Goal: Information Seeking & Learning: Learn about a topic

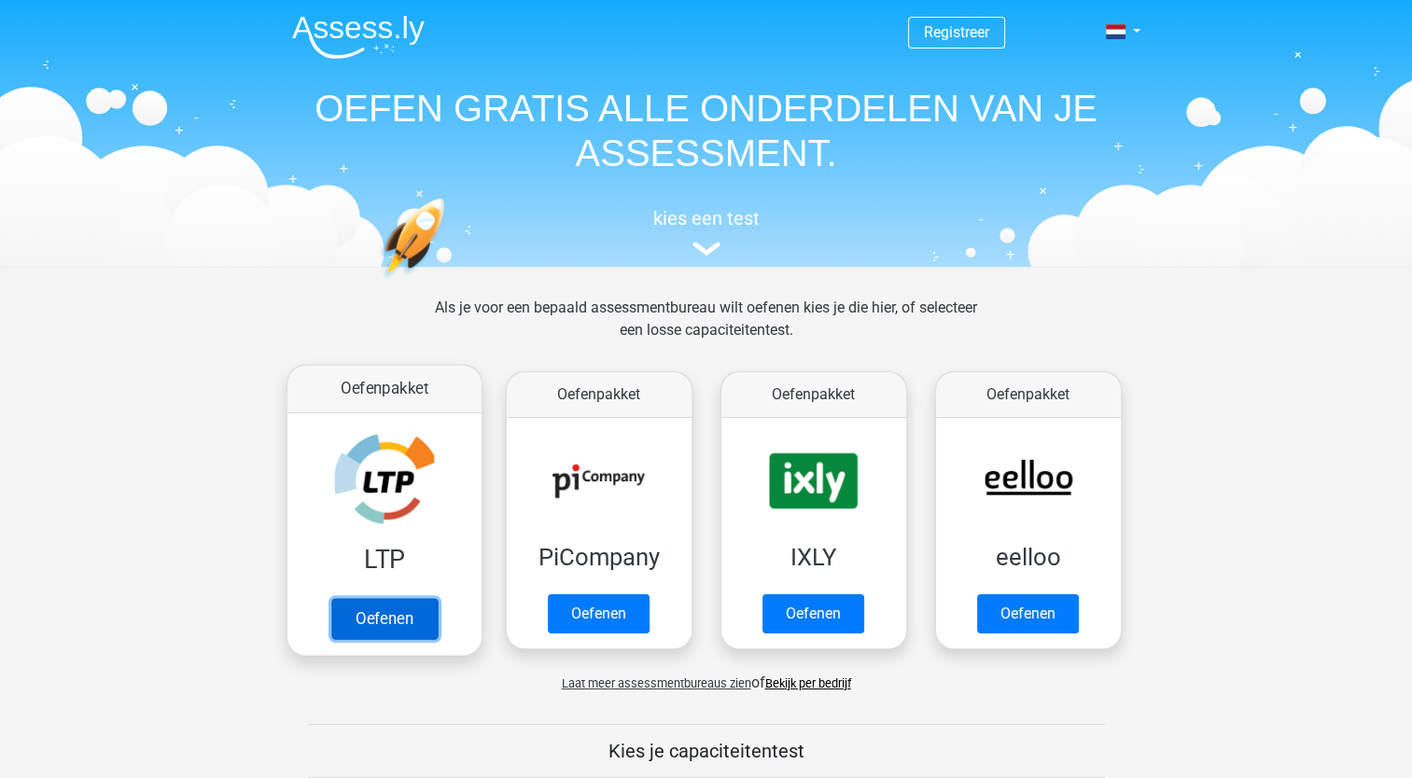
click at [369, 621] on link "Oefenen" at bounding box center [383, 618] width 106 height 41
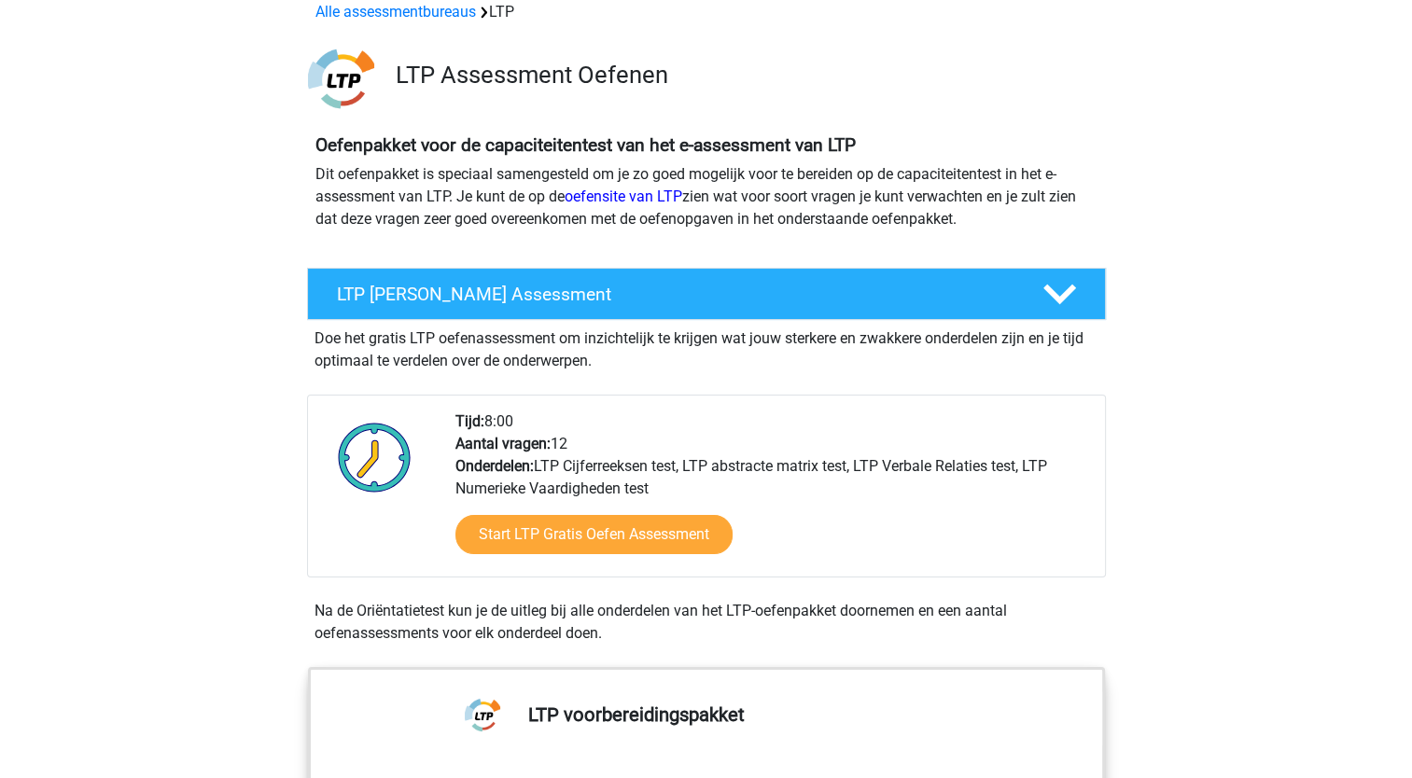
scroll to position [93, 0]
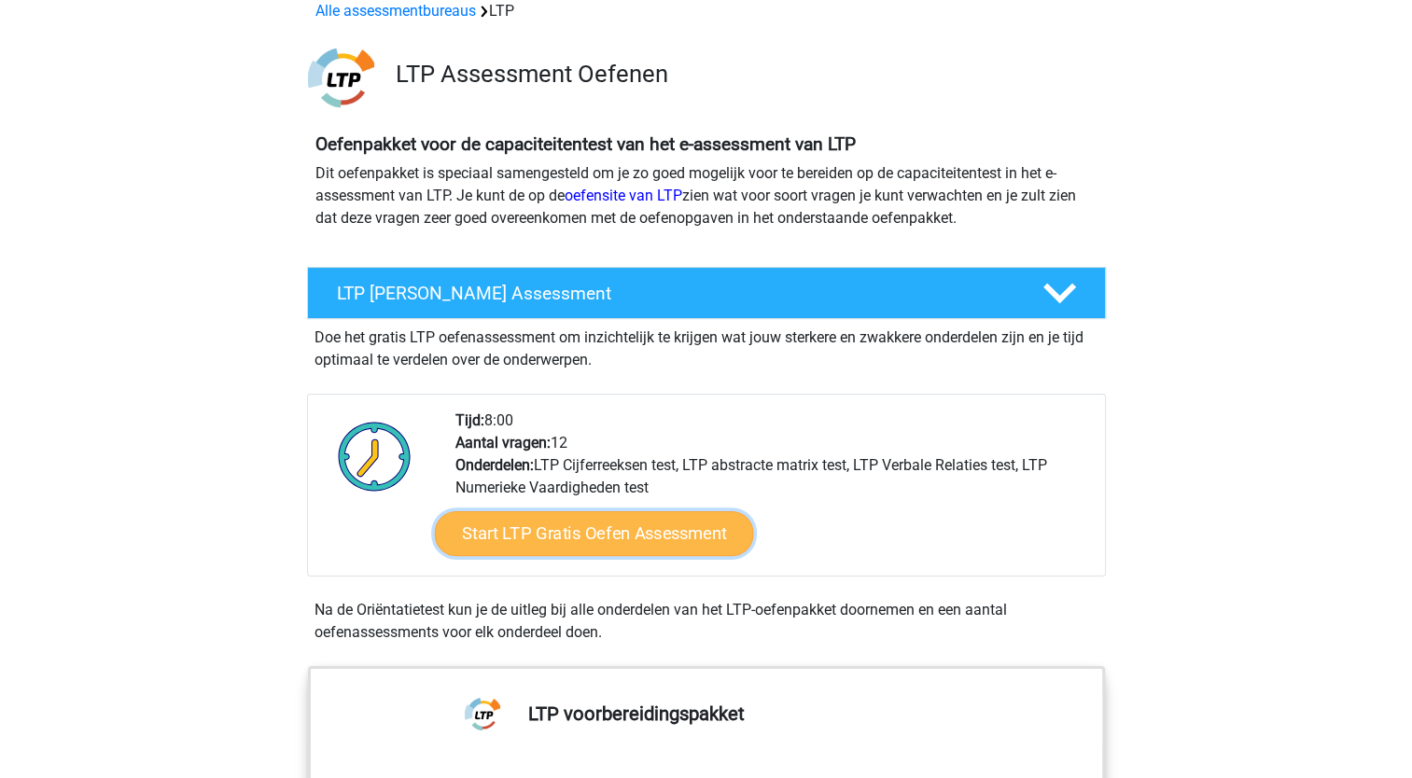
click at [598, 524] on link "Start LTP Gratis Oefen Assessment" at bounding box center [593, 533] width 319 height 45
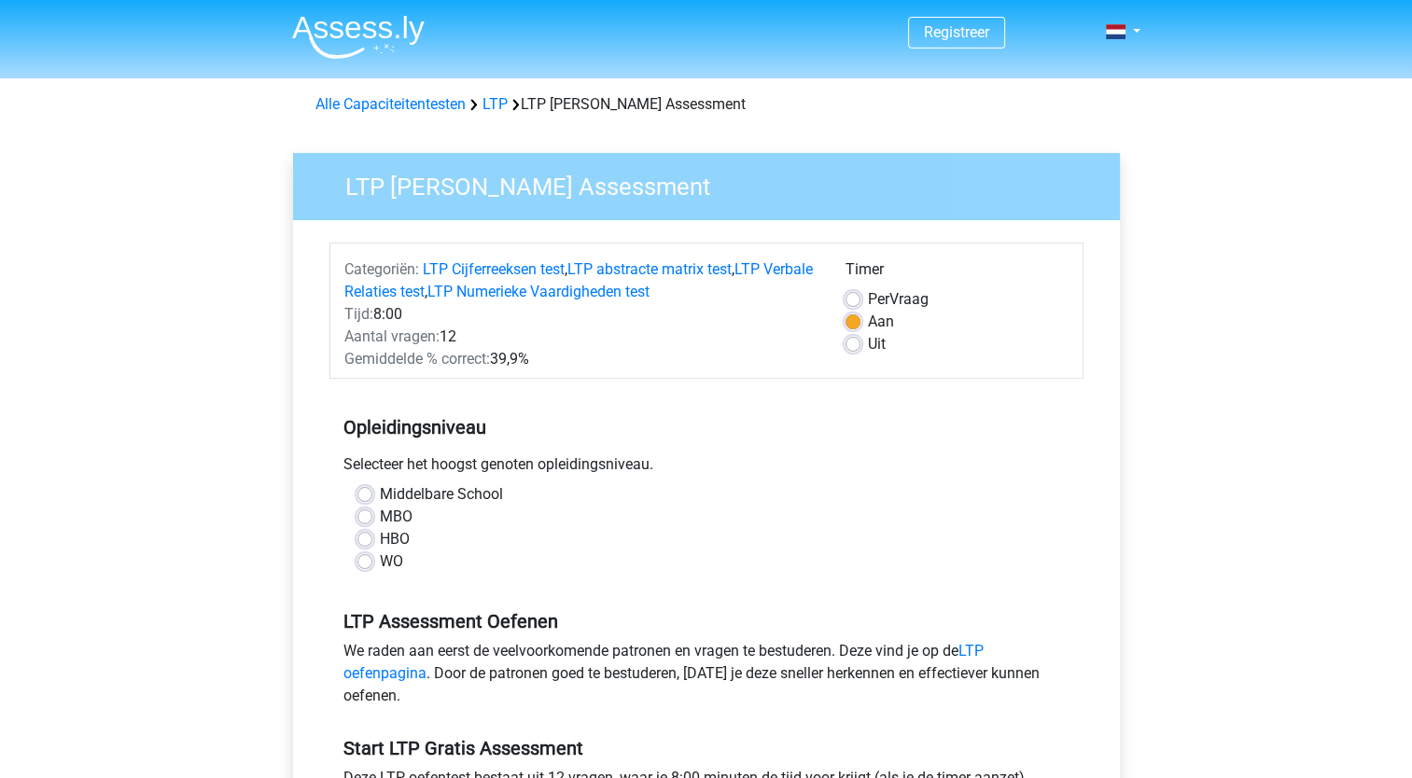
click at [380, 519] on label "MBO" at bounding box center [396, 517] width 33 height 22
click at [361, 519] on input "MBO" at bounding box center [364, 515] width 15 height 19
radio input "true"
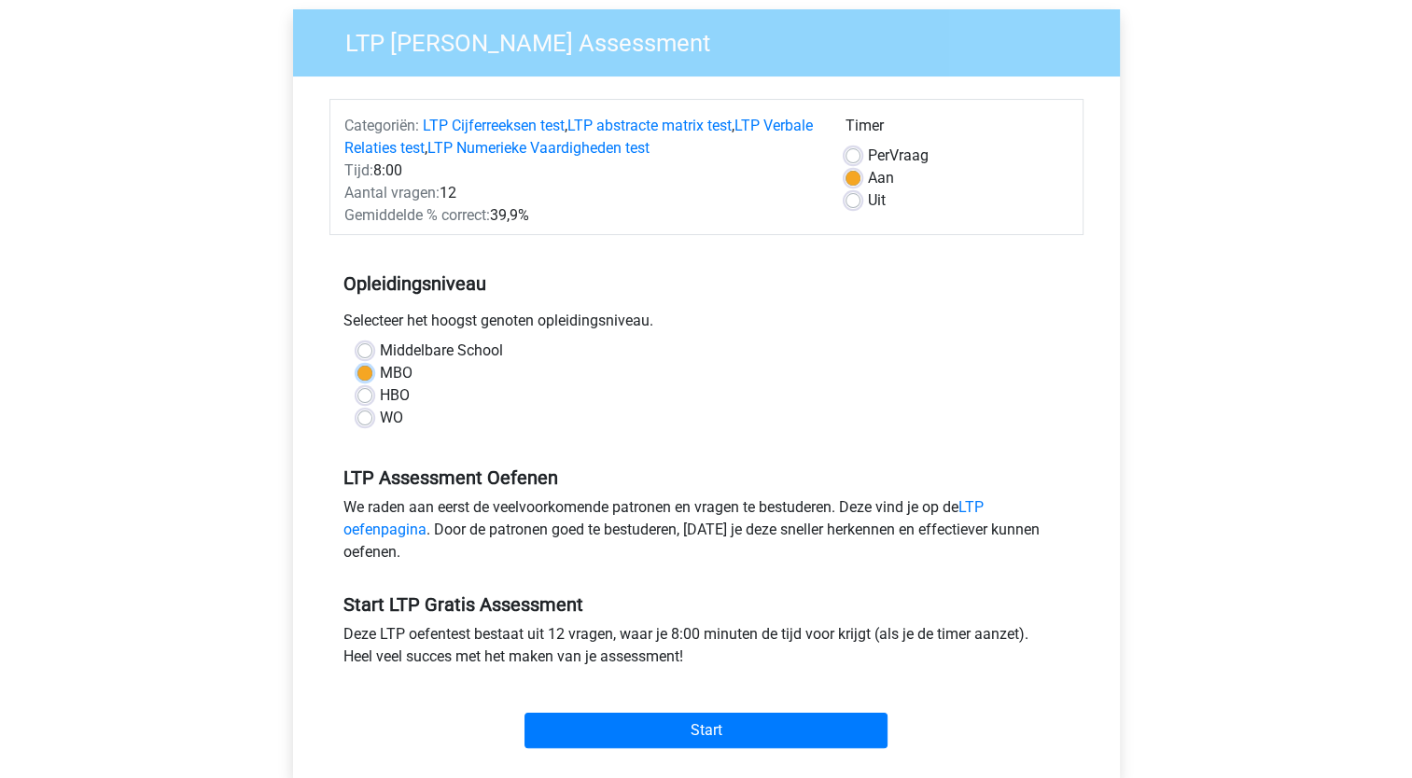
scroll to position [280, 0]
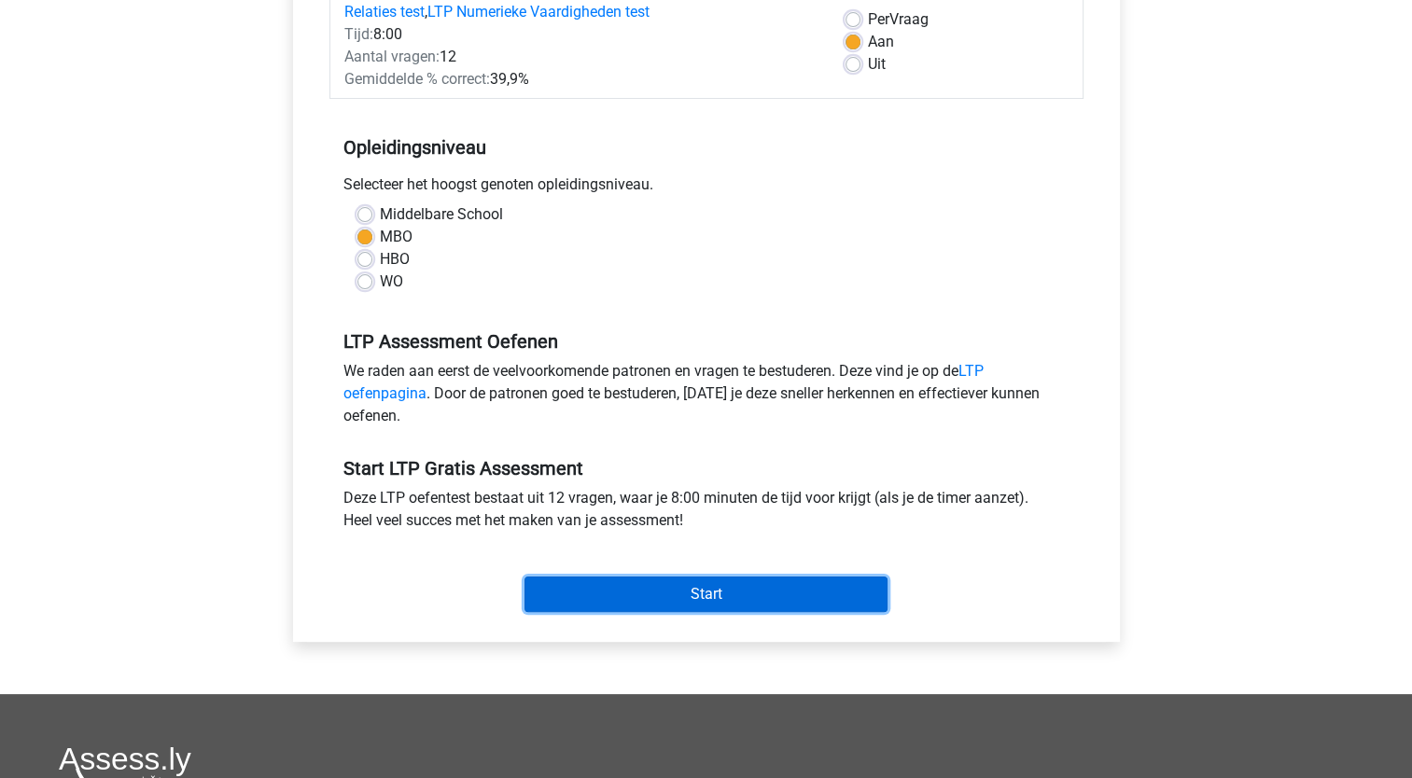
click at [699, 597] on input "Start" at bounding box center [705, 594] width 363 height 35
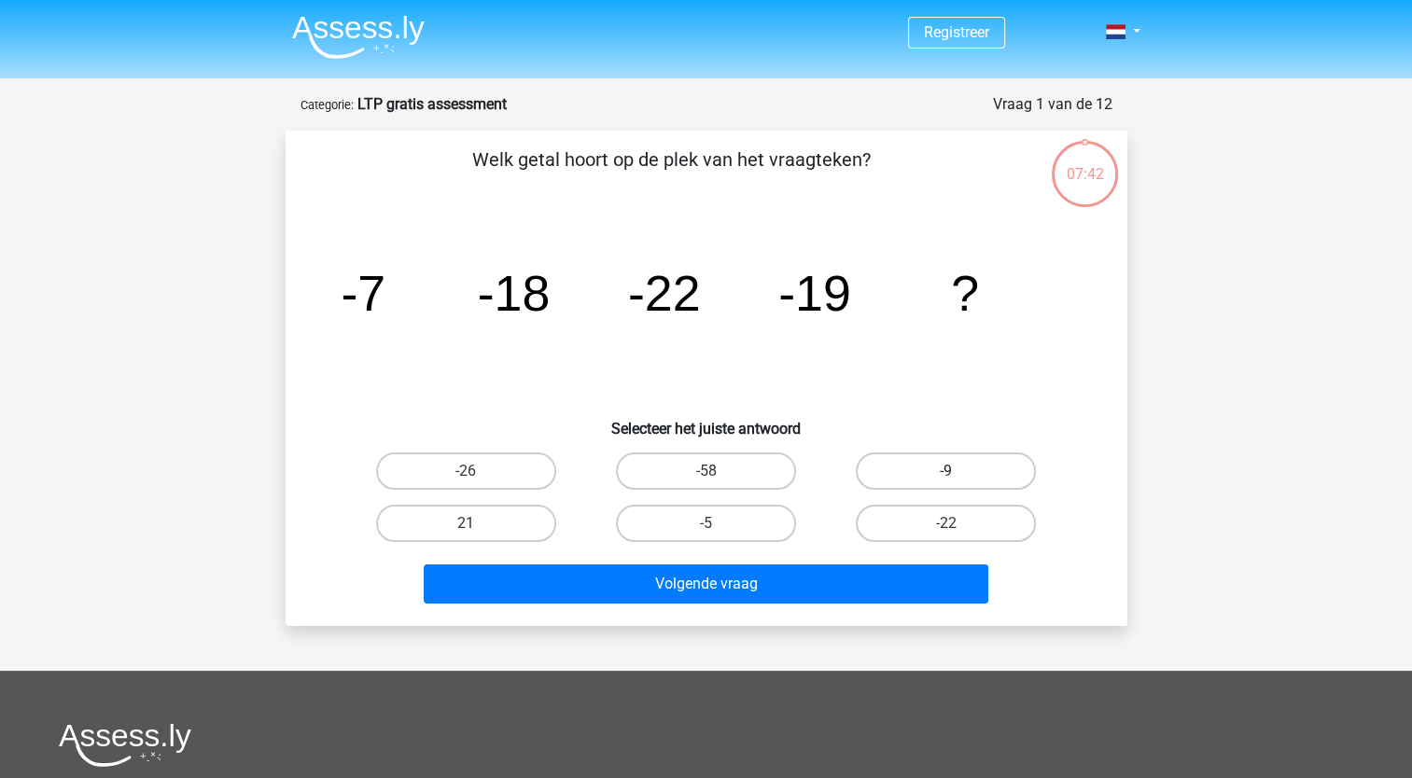
click at [935, 466] on label "-9" at bounding box center [946, 471] width 180 height 37
click at [946, 471] on input "-9" at bounding box center [952, 477] width 12 height 12
radio input "true"
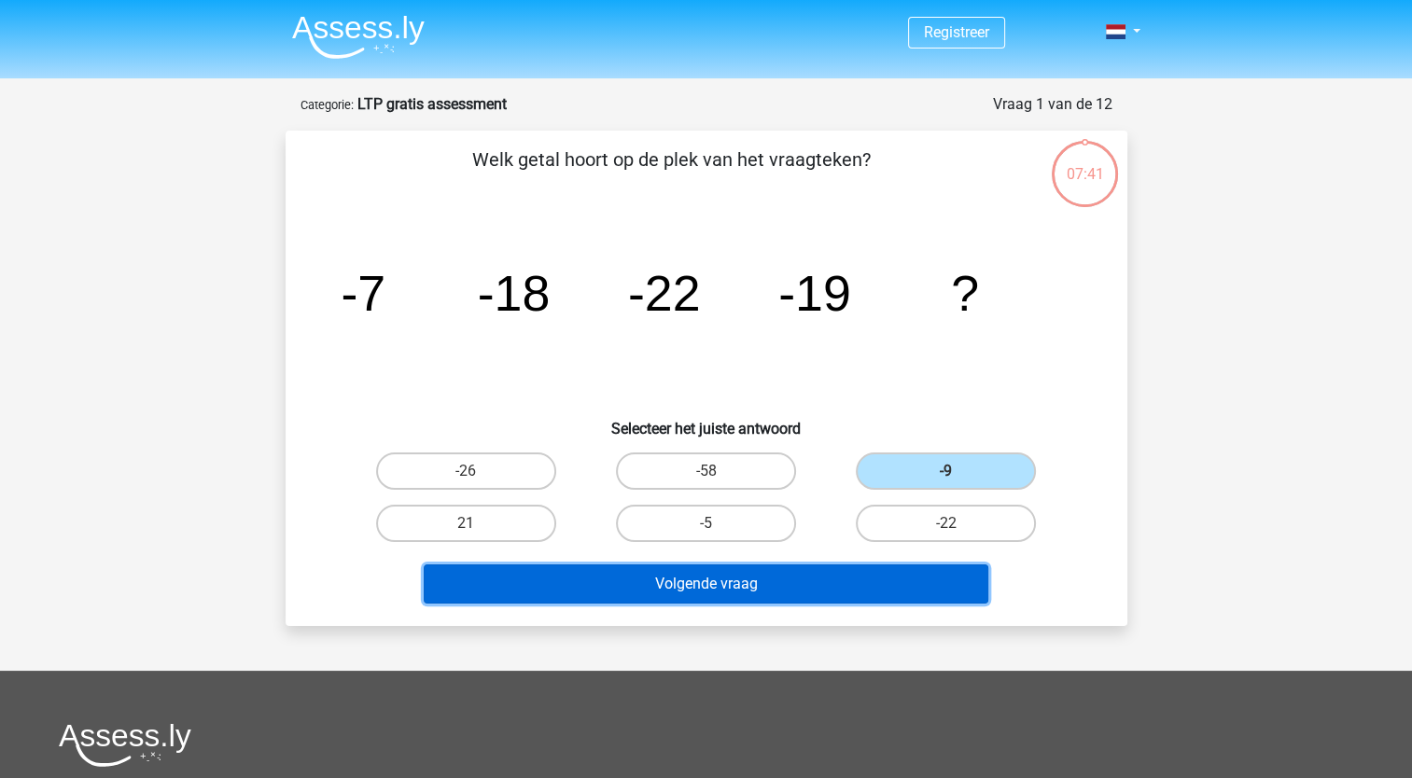
click at [770, 583] on button "Volgende vraag" at bounding box center [706, 583] width 564 height 39
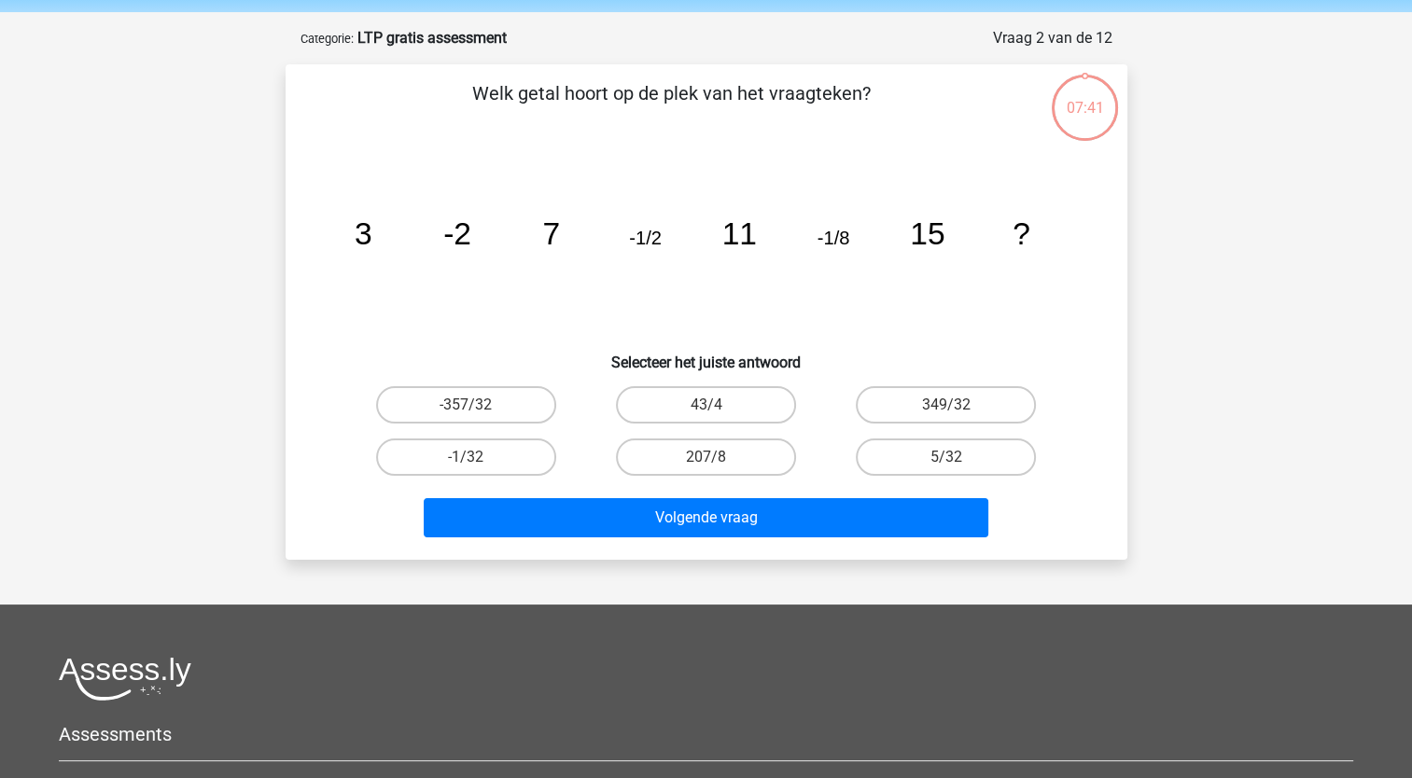
scroll to position [93, 0]
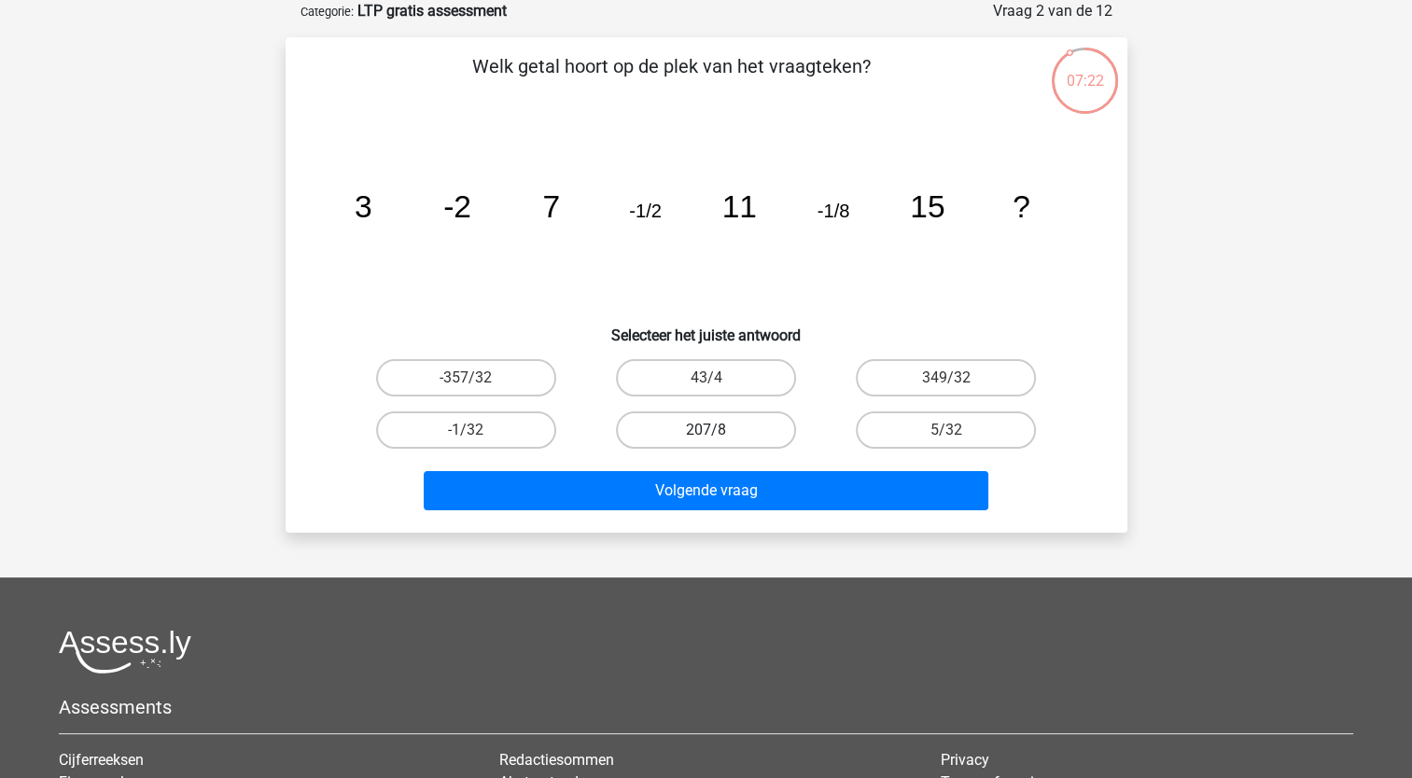
click at [695, 415] on label "207/8" at bounding box center [706, 429] width 180 height 37
click at [705, 430] on input "207/8" at bounding box center [711, 436] width 12 height 12
radio input "true"
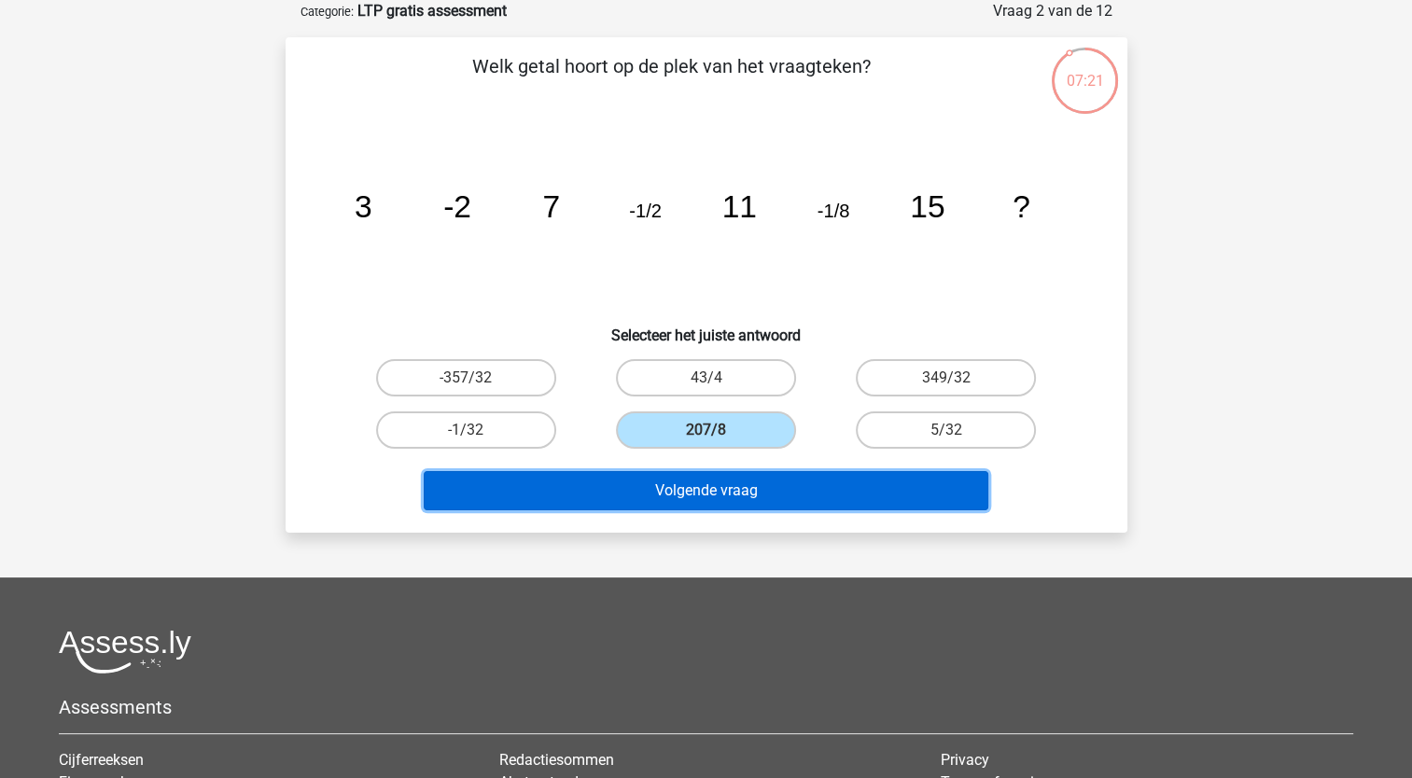
click at [717, 491] on button "Volgende vraag" at bounding box center [706, 490] width 564 height 39
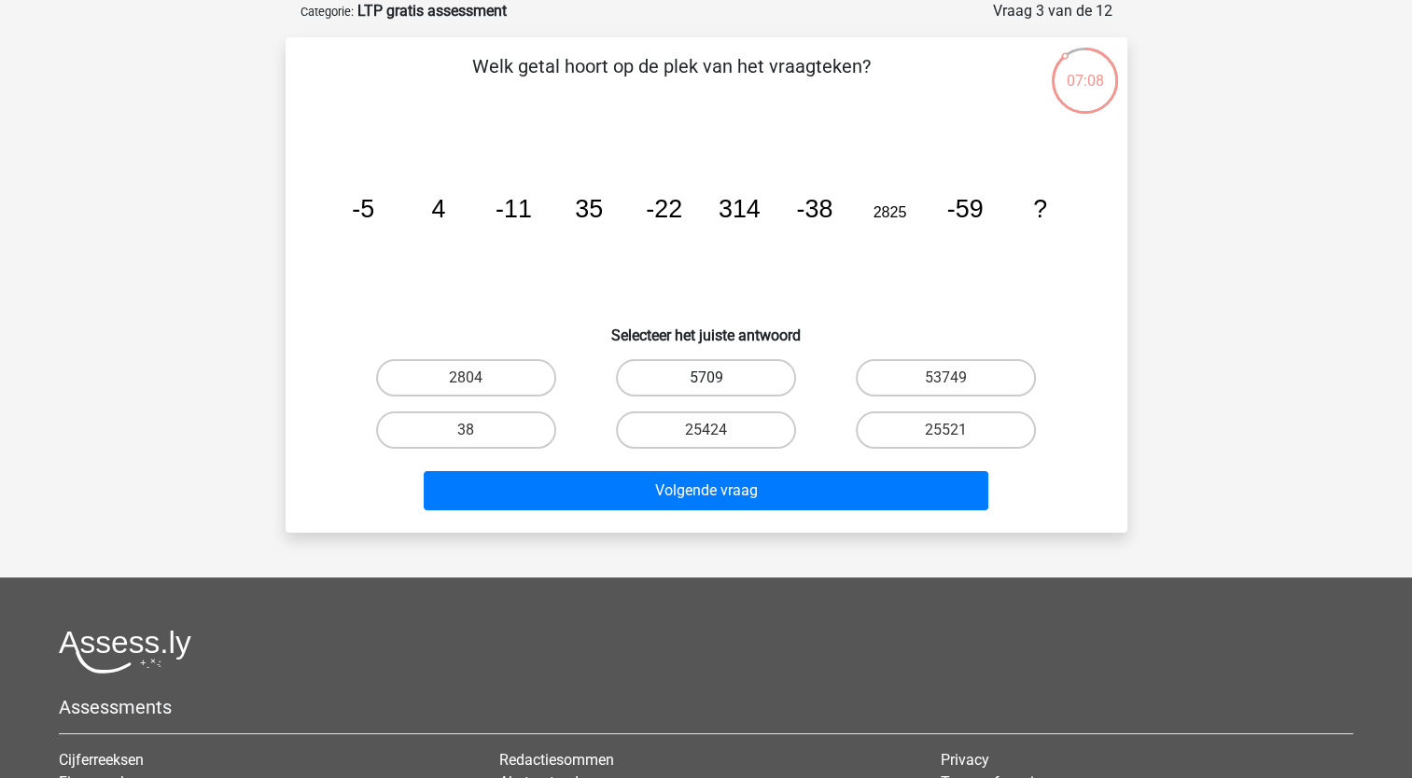
click at [724, 373] on label "5709" at bounding box center [706, 377] width 180 height 37
click at [717, 378] on input "5709" at bounding box center [711, 384] width 12 height 12
radio input "true"
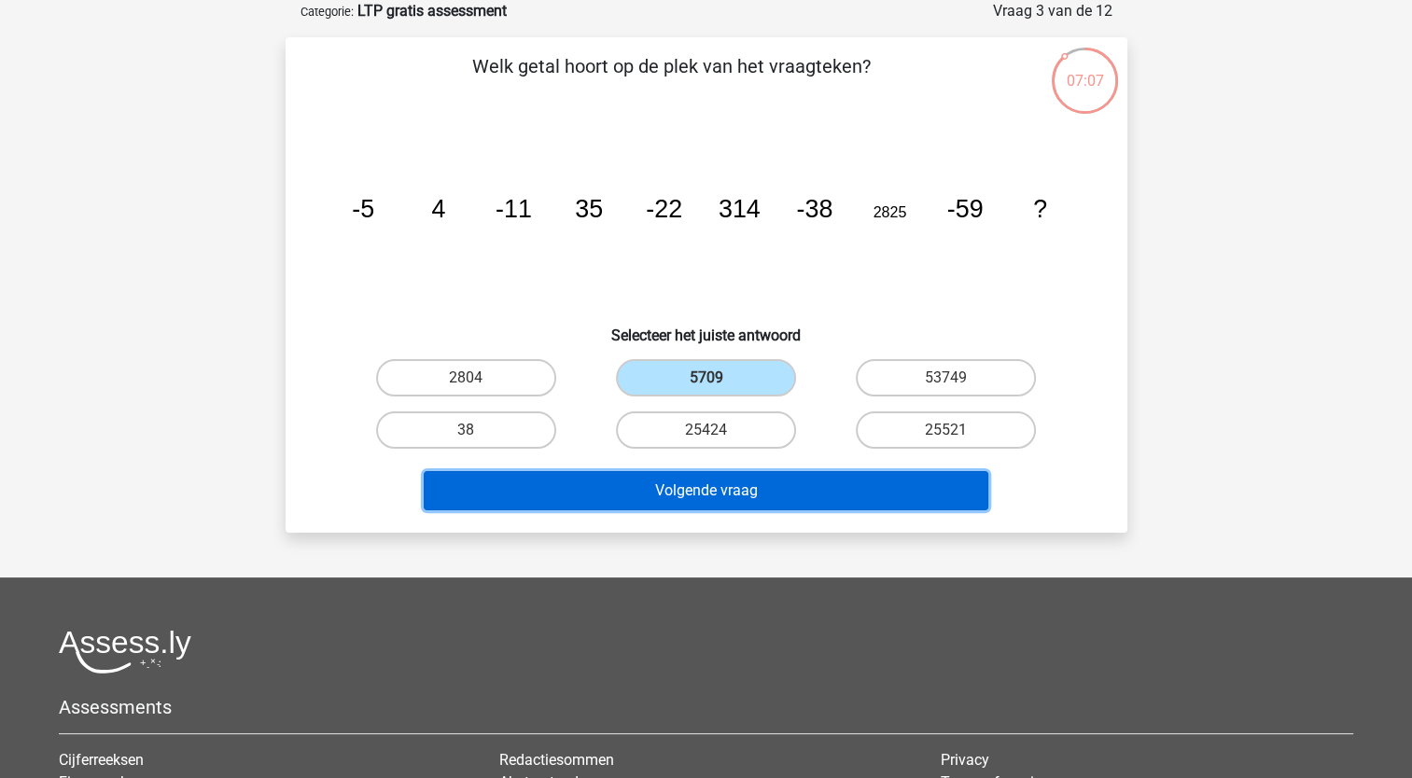
click at [731, 490] on button "Volgende vraag" at bounding box center [706, 490] width 564 height 39
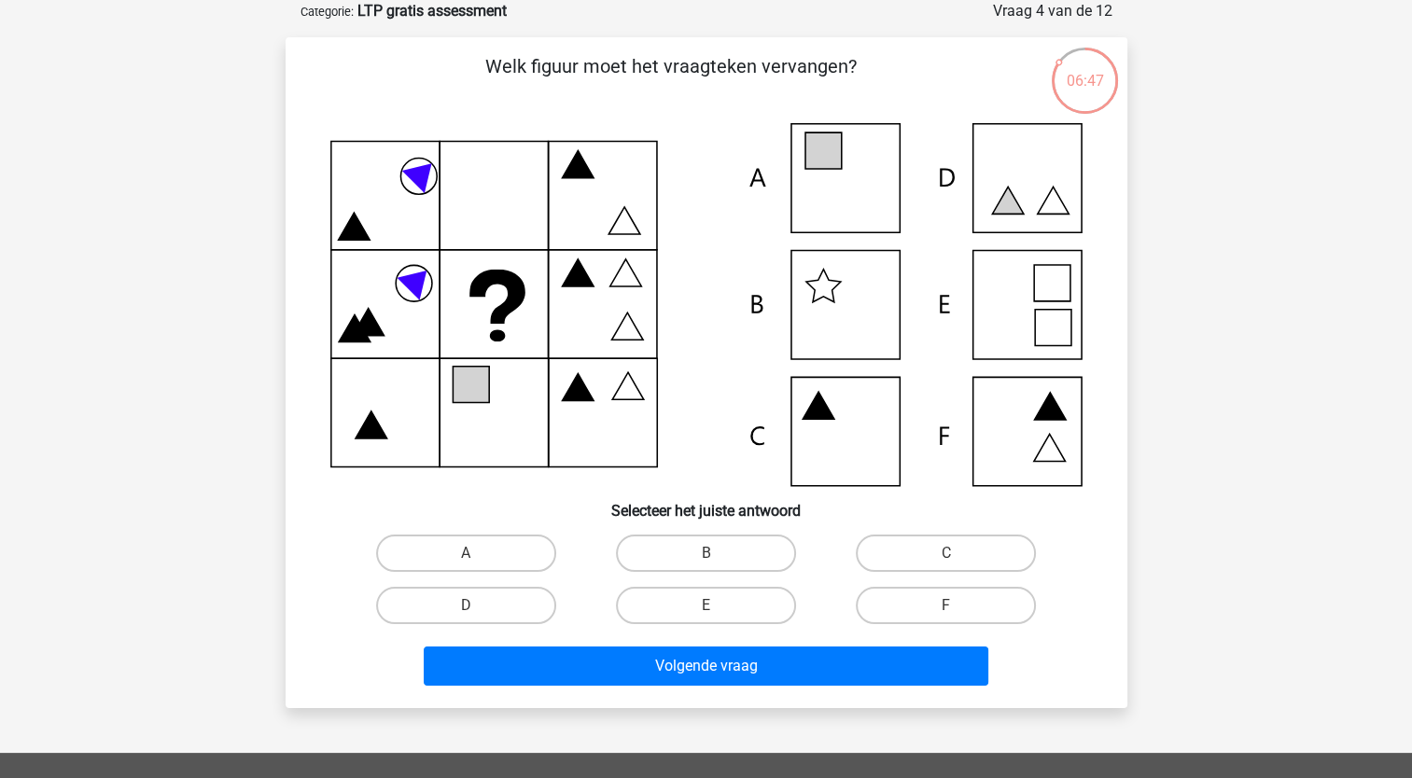
click at [1040, 438] on icon at bounding box center [706, 304] width 752 height 363
click at [920, 605] on label "F" at bounding box center [946, 605] width 180 height 37
click at [946, 606] on input "F" at bounding box center [952, 612] width 12 height 12
radio input "true"
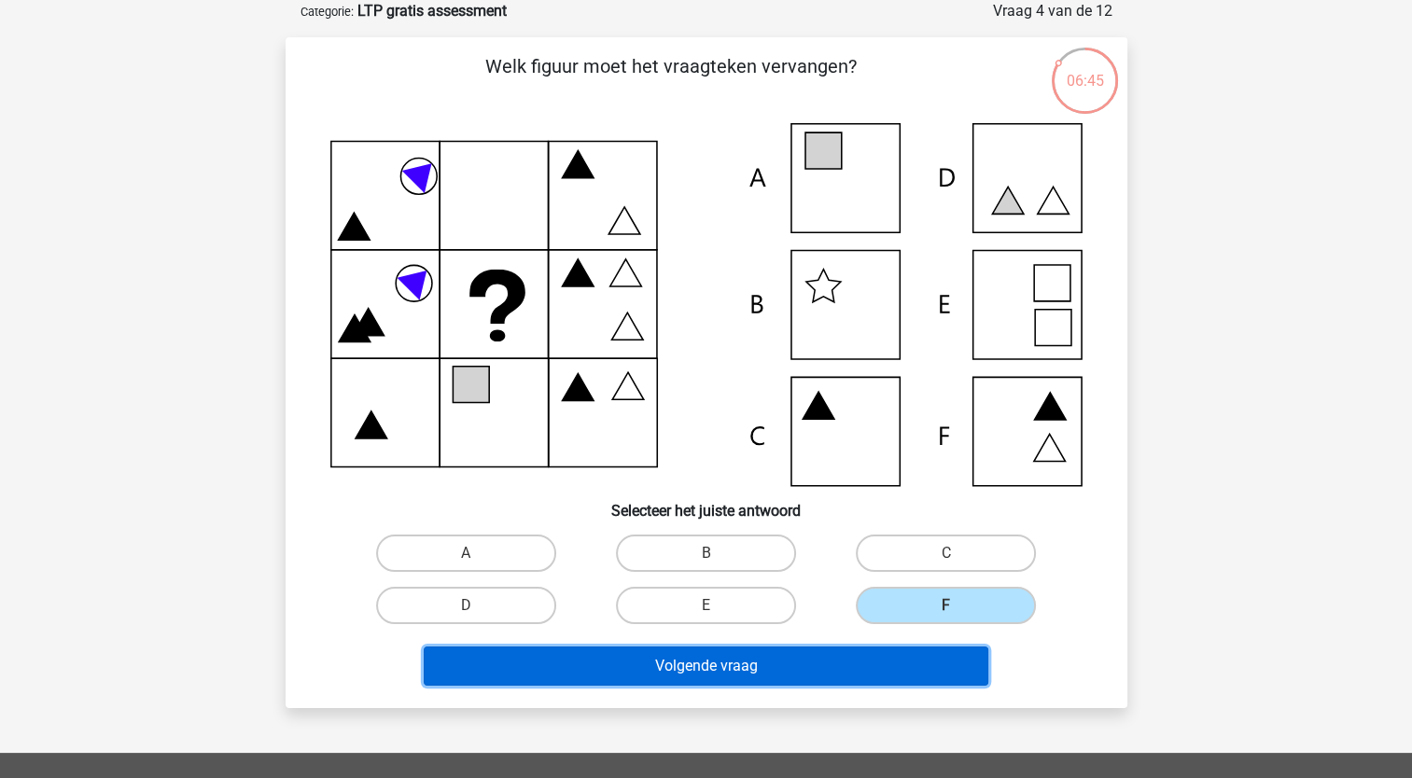
click at [810, 681] on button "Volgende vraag" at bounding box center [706, 666] width 564 height 39
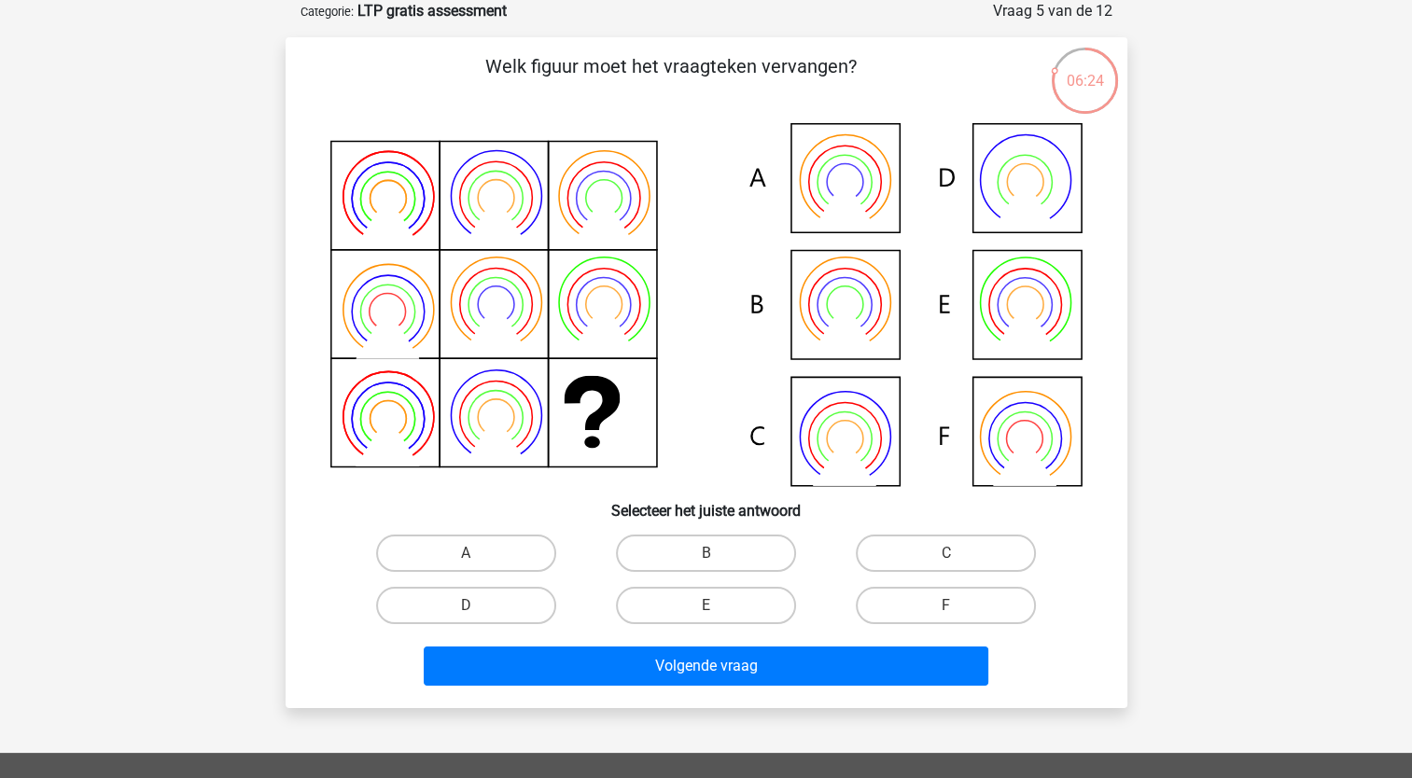
click at [713, 553] on input "B" at bounding box center [711, 559] width 12 height 12
radio input "true"
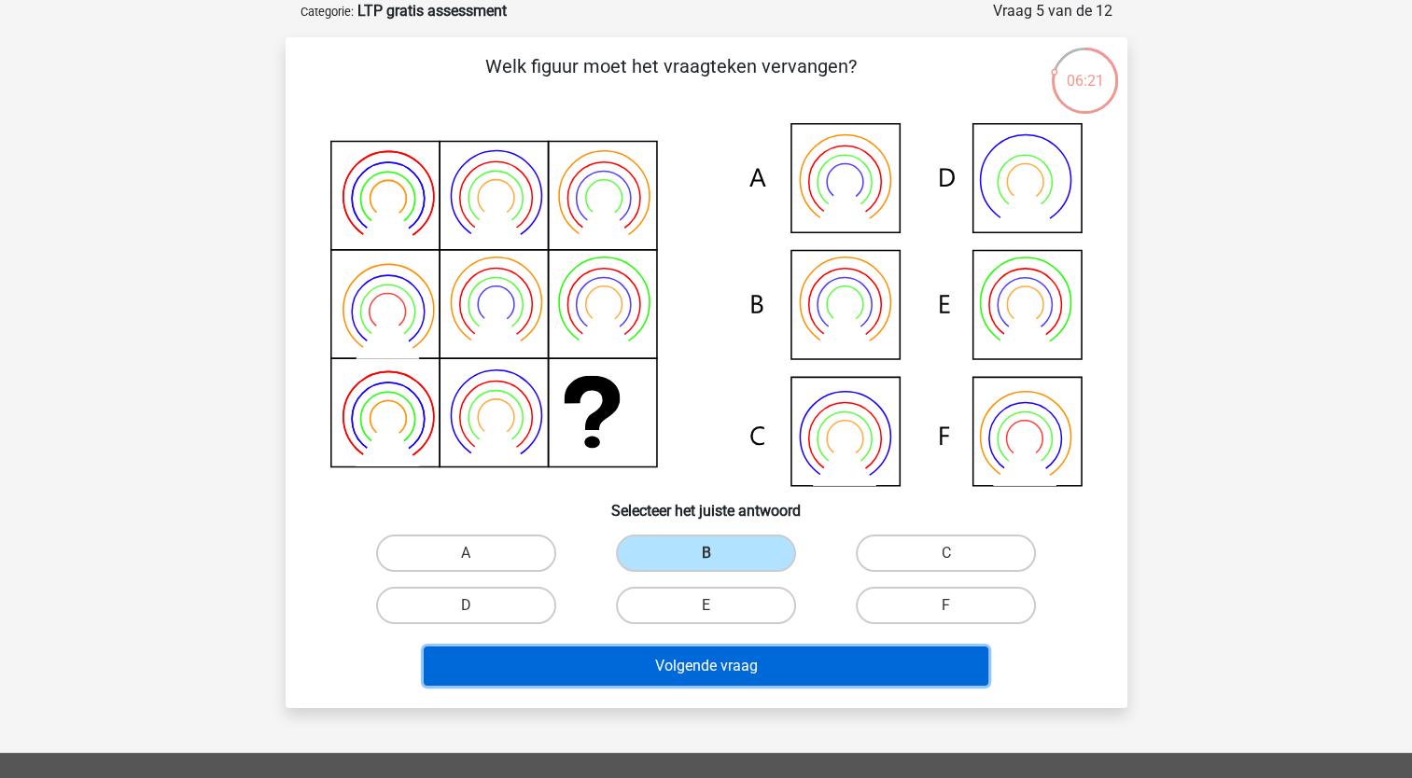
click at [741, 666] on button "Volgende vraag" at bounding box center [706, 666] width 564 height 39
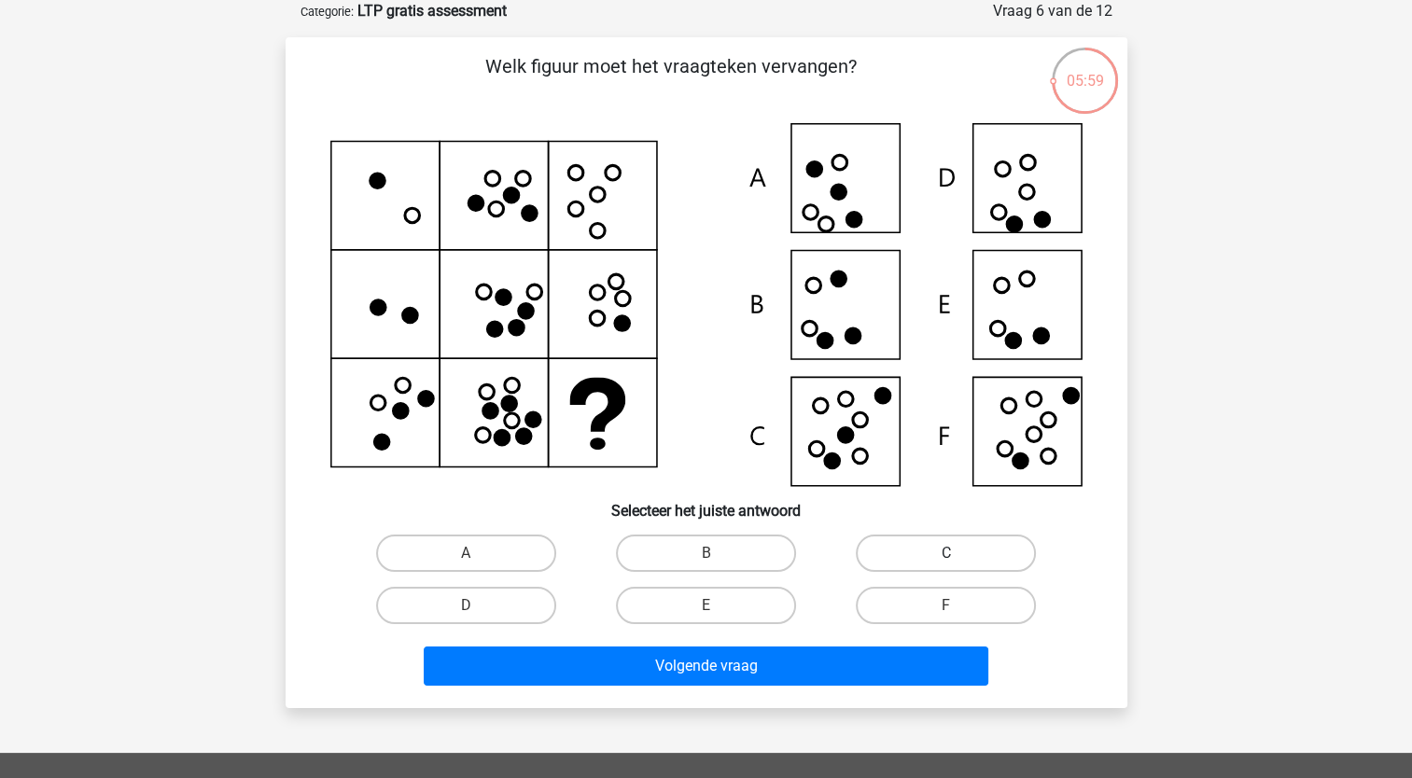
click at [911, 550] on label "C" at bounding box center [946, 553] width 180 height 37
click at [946, 553] on input "C" at bounding box center [952, 559] width 12 height 12
radio input "true"
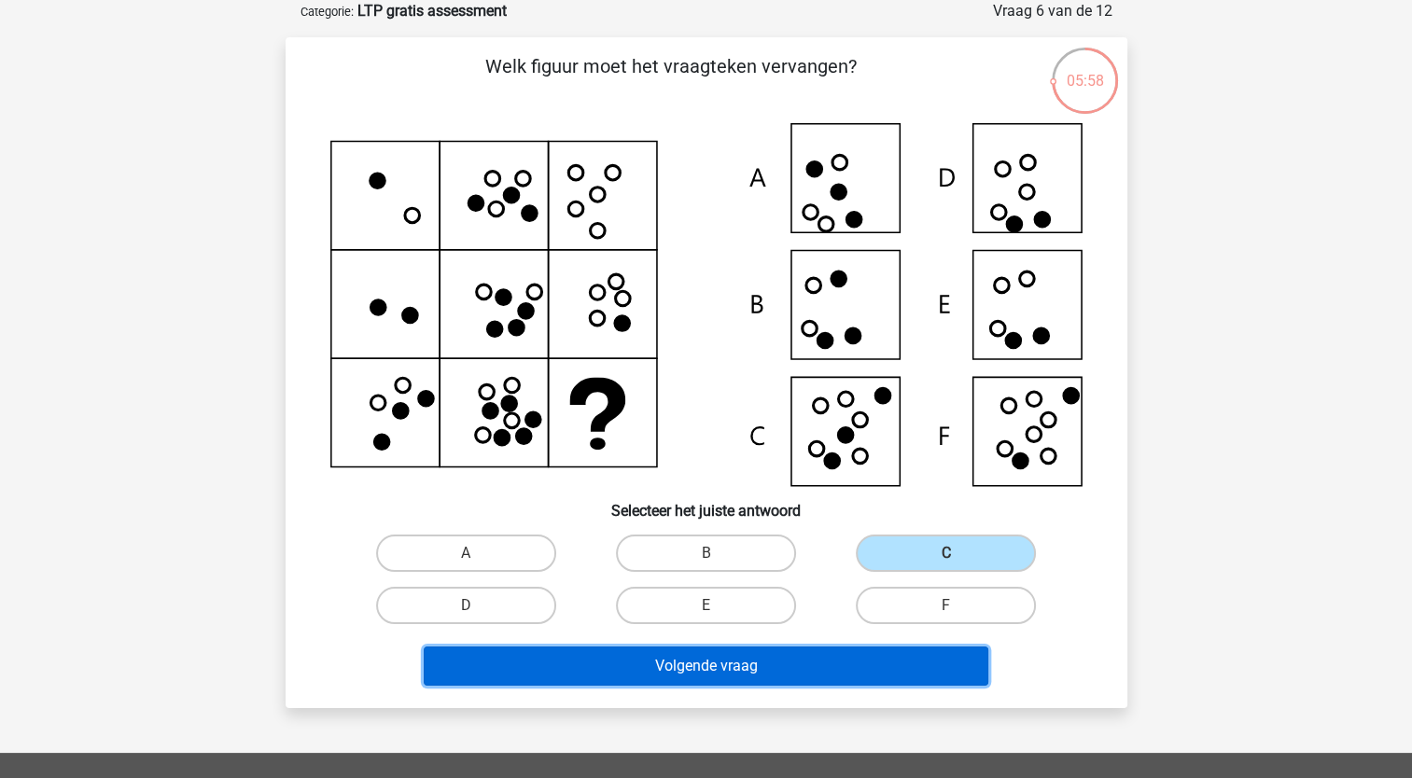
click at [827, 670] on button "Volgende vraag" at bounding box center [706, 666] width 564 height 39
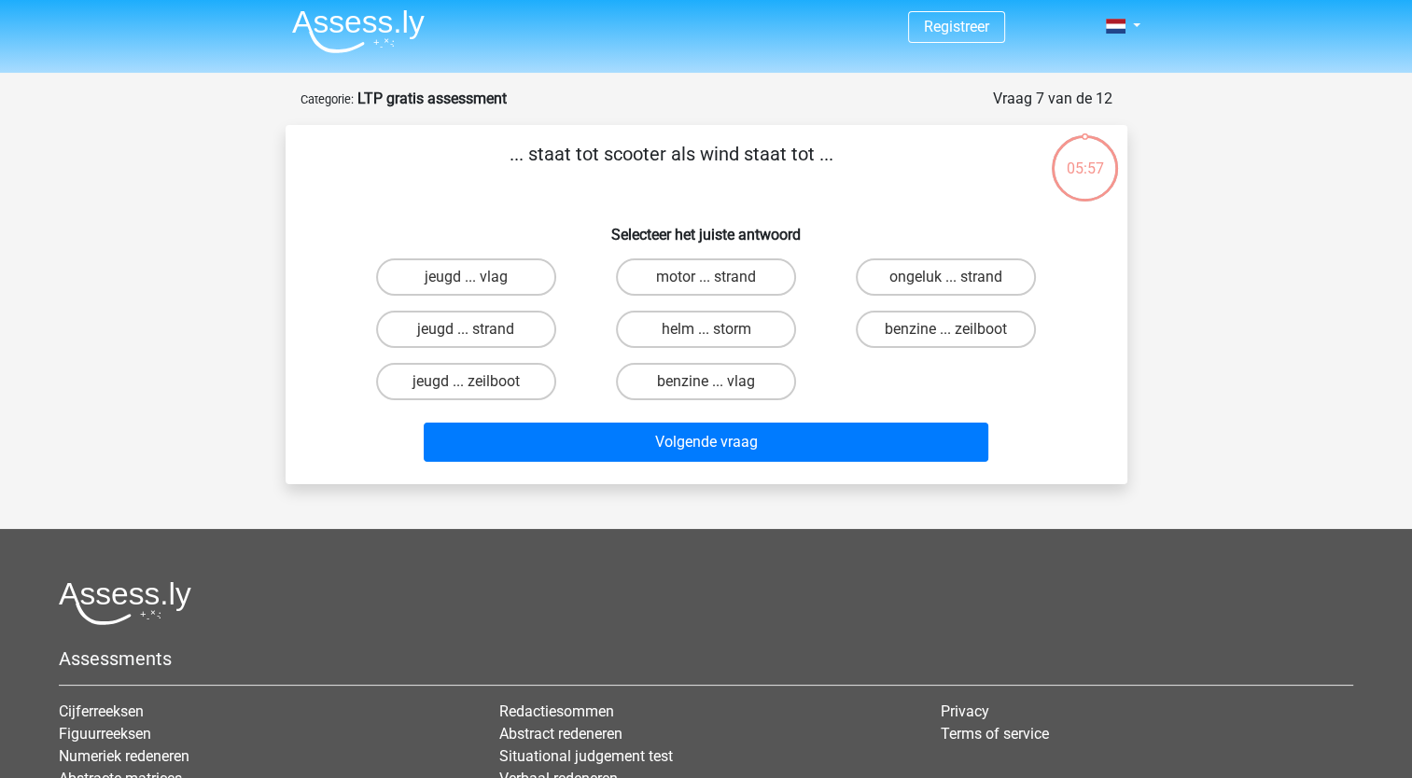
scroll to position [0, 0]
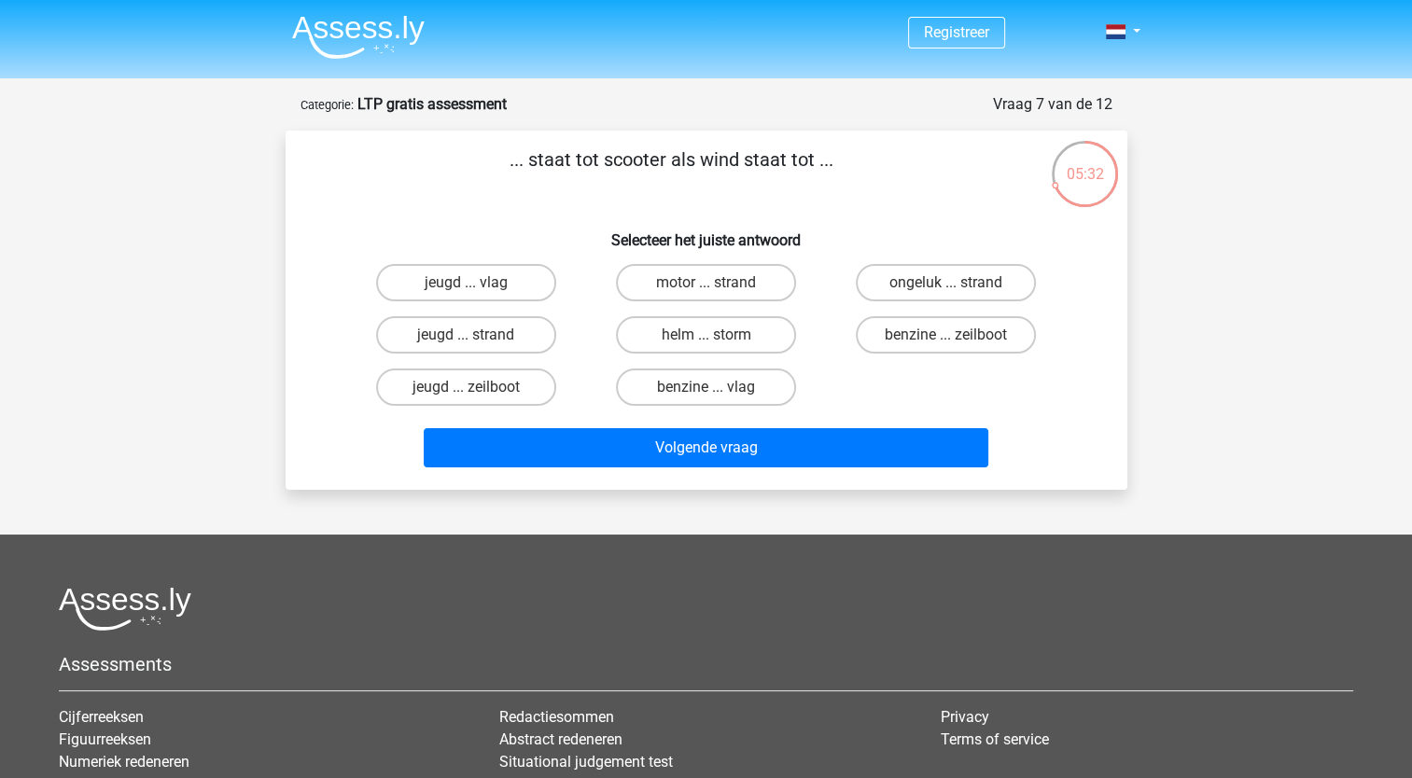
click at [711, 286] on input "motor ... strand" at bounding box center [711, 289] width 12 height 12
radio input "true"
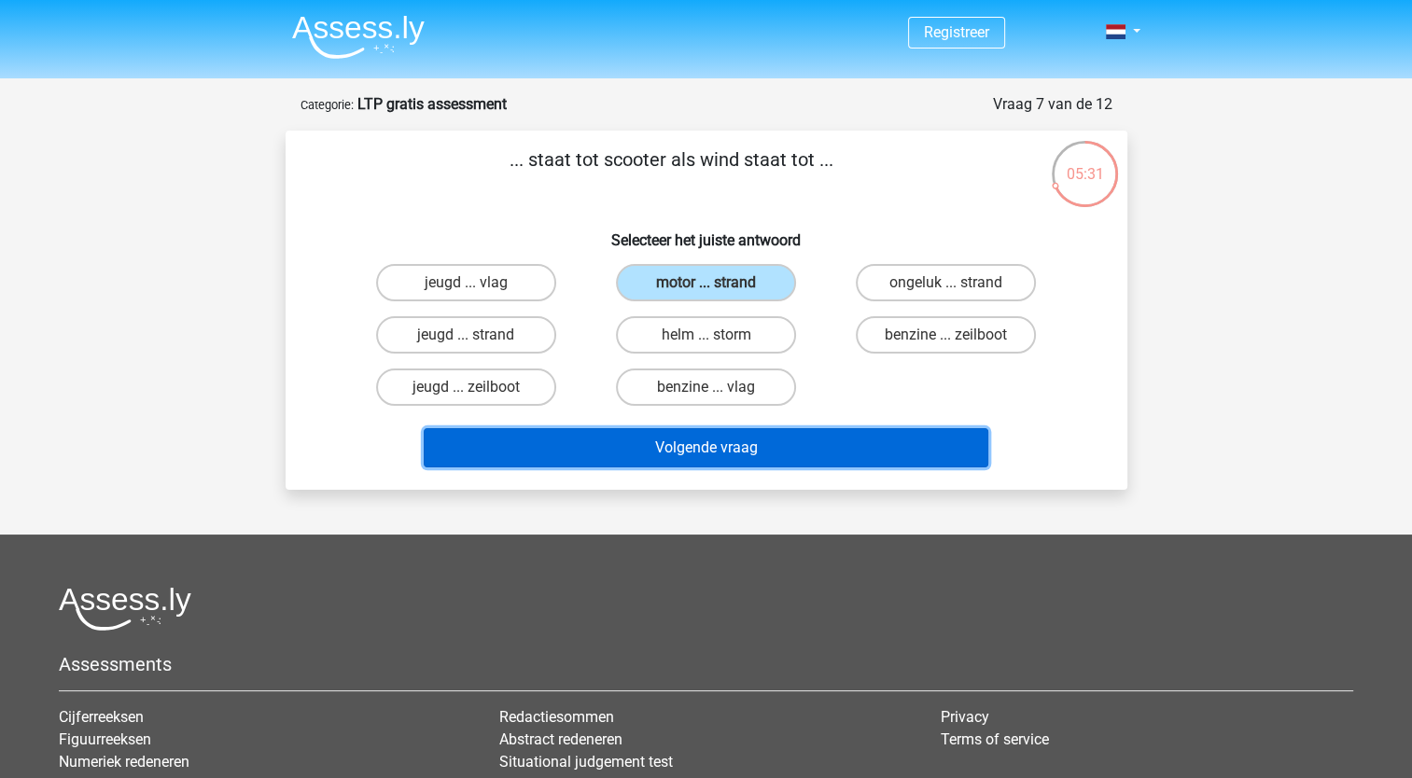
click at [672, 451] on button "Volgende vraag" at bounding box center [706, 447] width 564 height 39
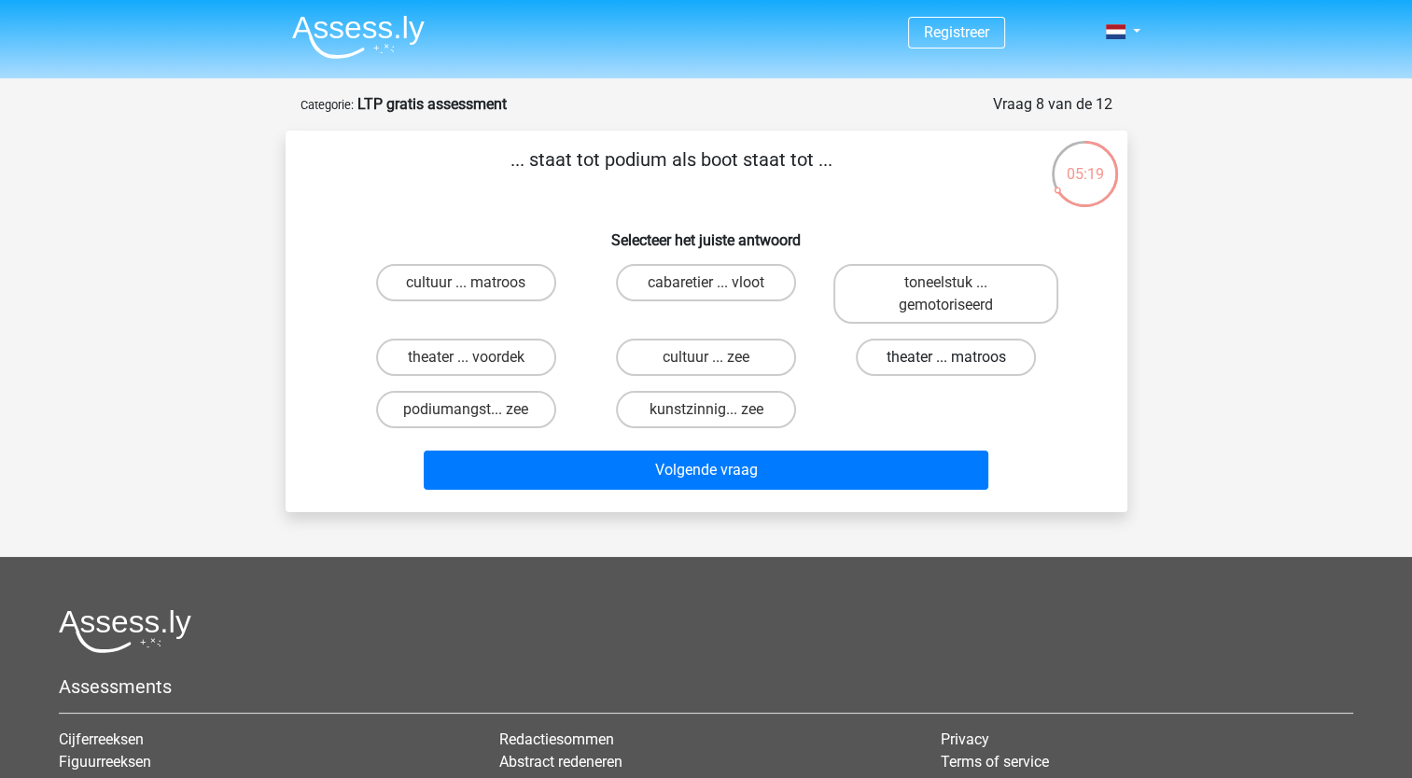
click at [906, 363] on label "theater ... matroos" at bounding box center [946, 357] width 180 height 37
click at [946, 363] on input "theater ... matroos" at bounding box center [952, 363] width 12 height 12
radio input "true"
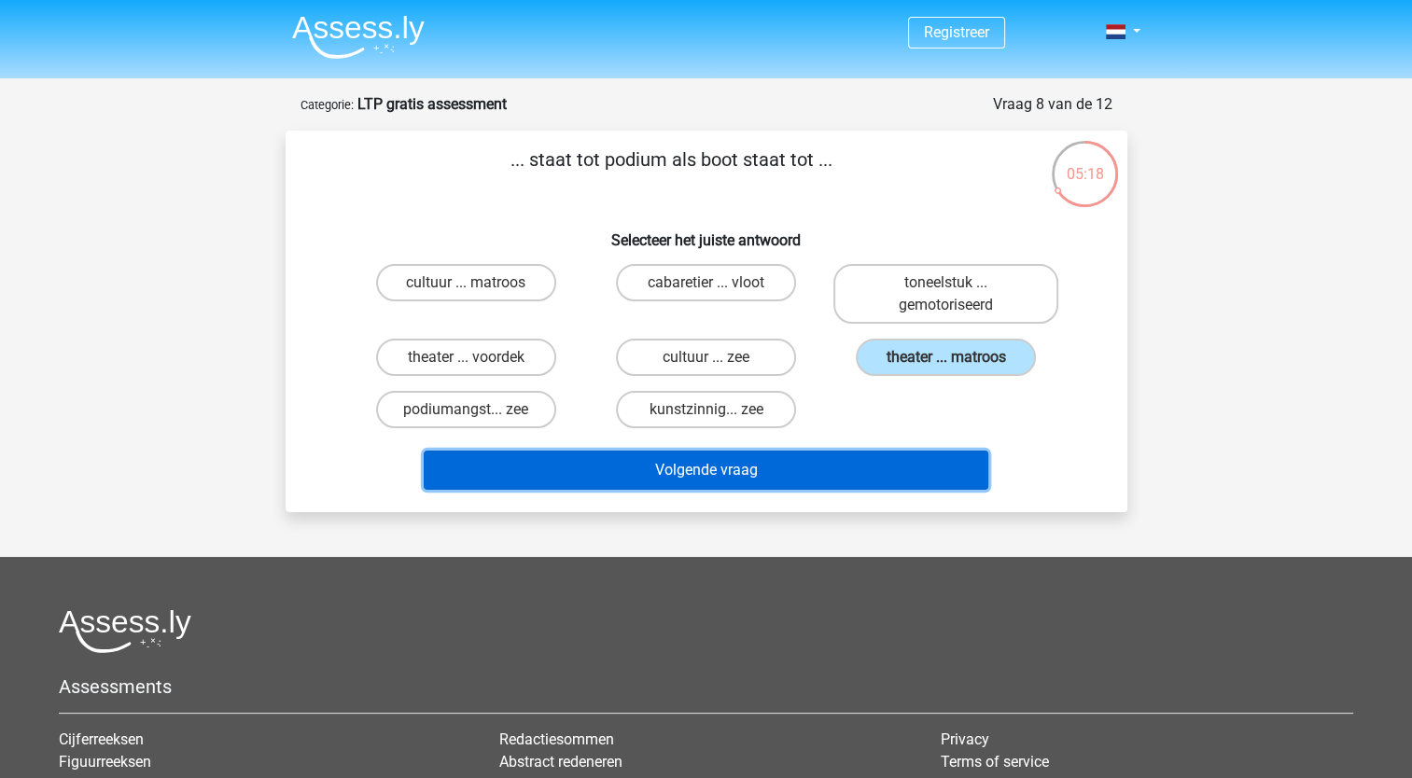
click at [693, 466] on button "Volgende vraag" at bounding box center [706, 470] width 564 height 39
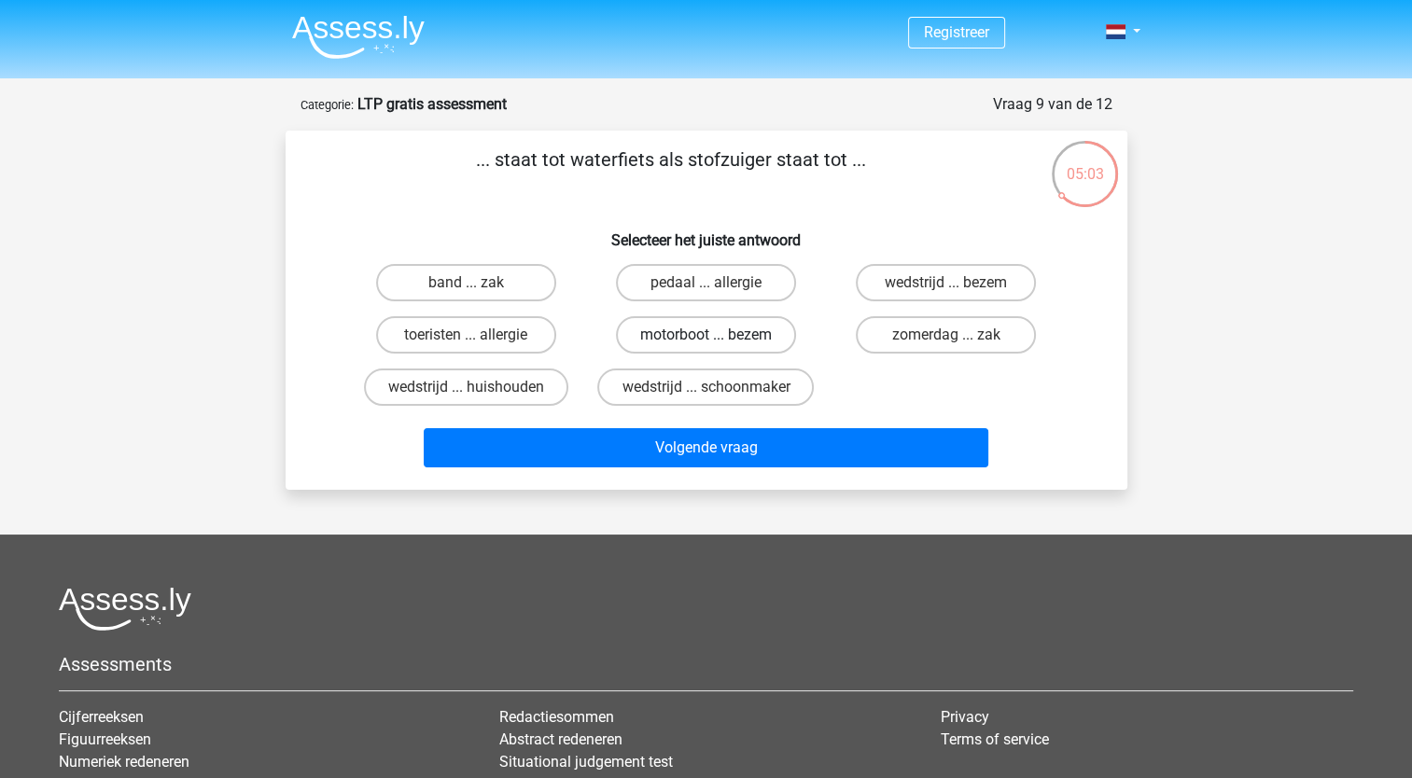
click at [686, 332] on label "motorboot ... bezem" at bounding box center [706, 334] width 180 height 37
click at [705, 335] on input "motorboot ... bezem" at bounding box center [711, 341] width 12 height 12
radio input "true"
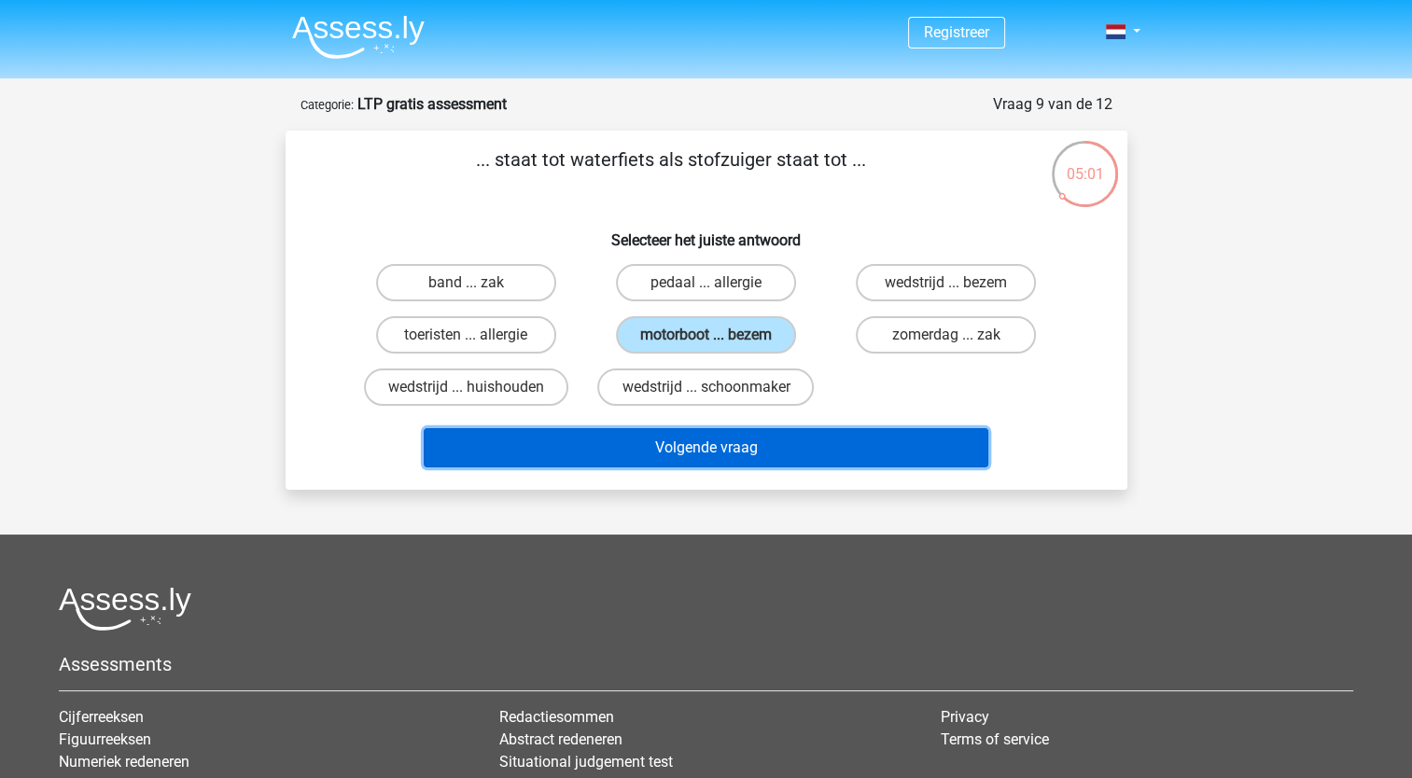
click at [702, 444] on button "Volgende vraag" at bounding box center [706, 447] width 564 height 39
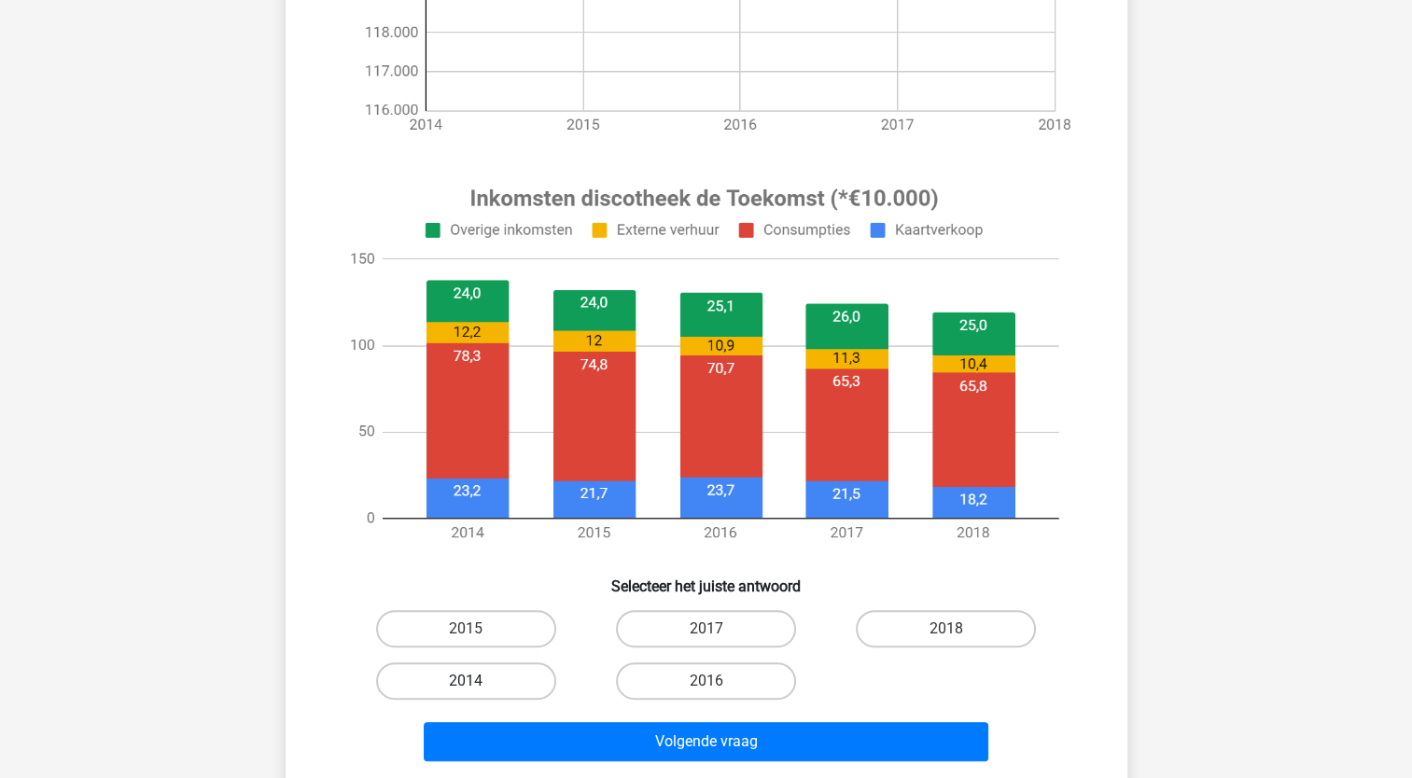
scroll to position [560, 0]
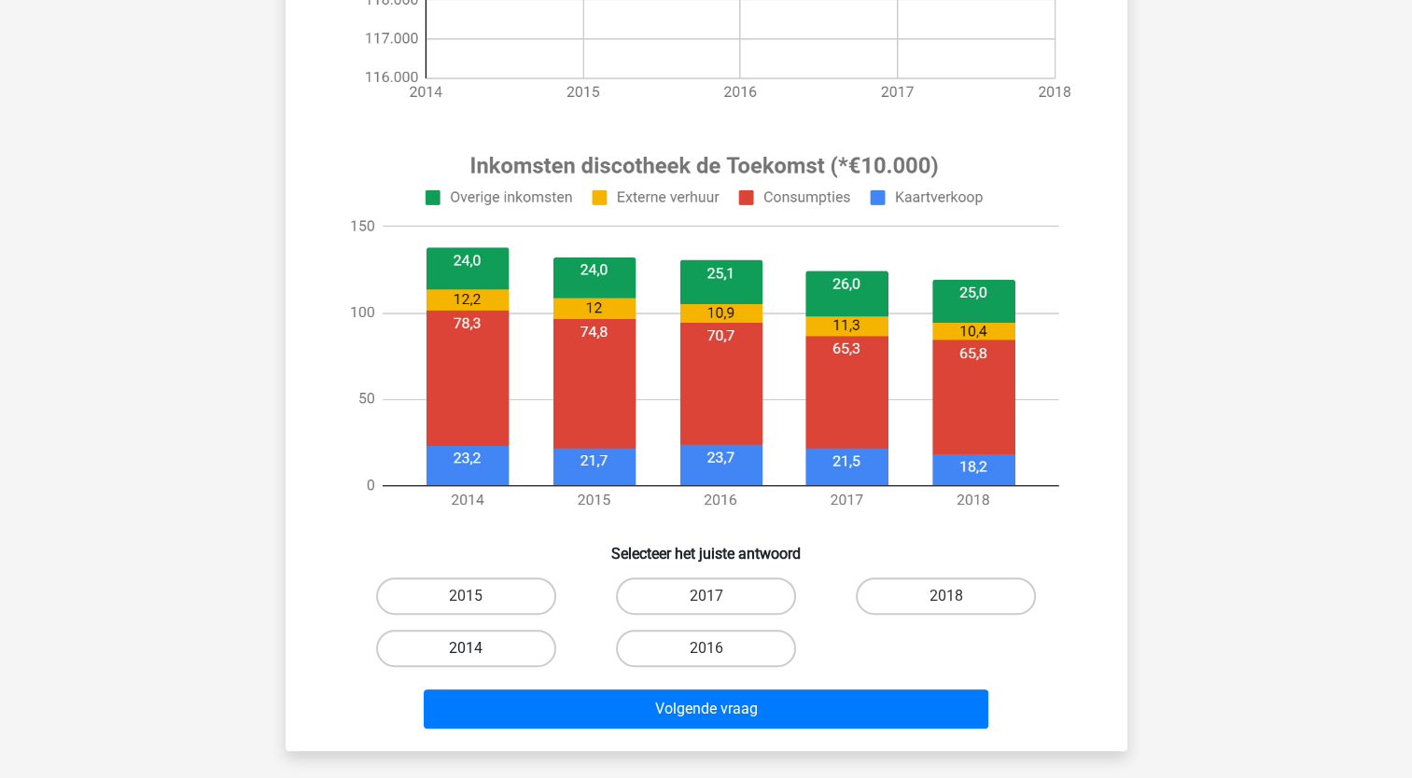
click at [456, 660] on label "2014" at bounding box center [466, 648] width 180 height 37
click at [466, 660] on input "2014" at bounding box center [472, 654] width 12 height 12
radio input "true"
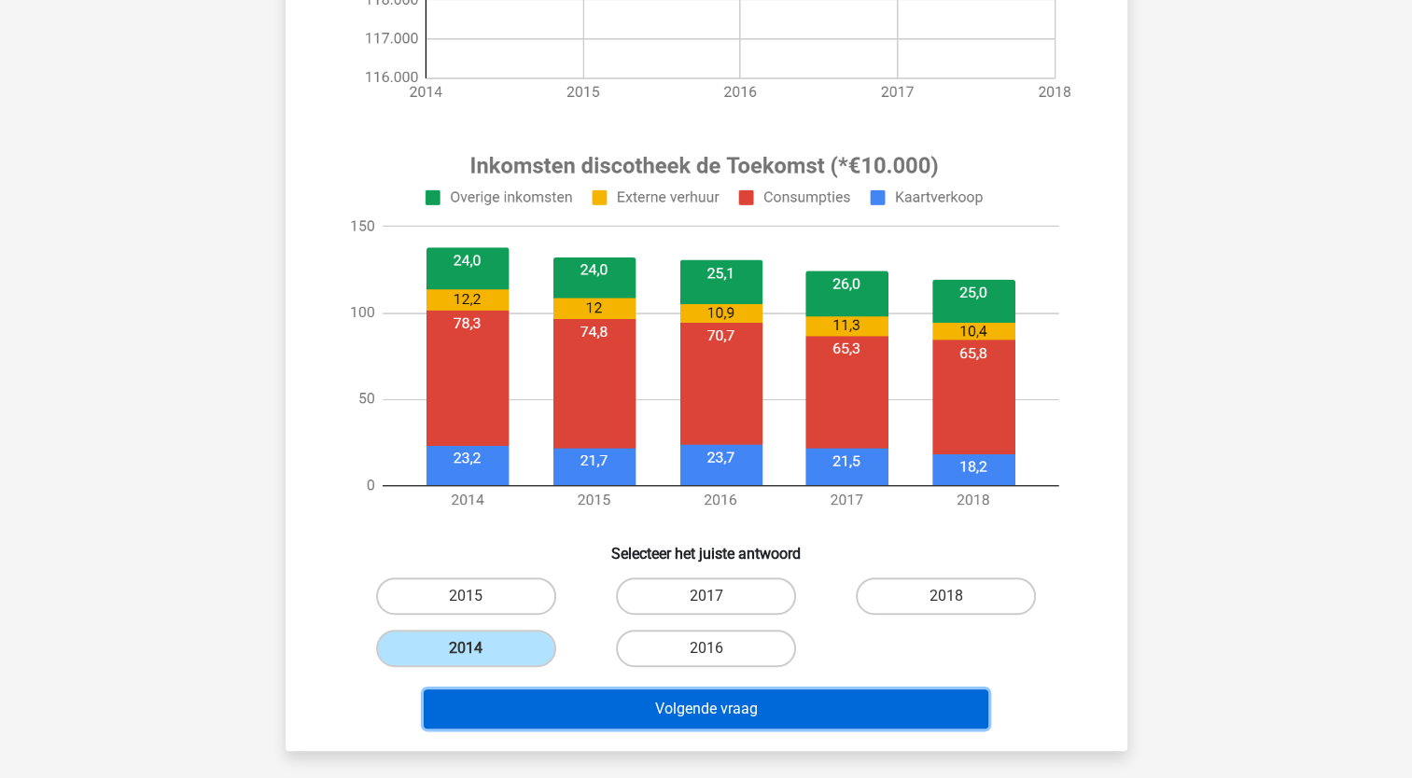
click at [708, 707] on button "Volgende vraag" at bounding box center [706, 709] width 564 height 39
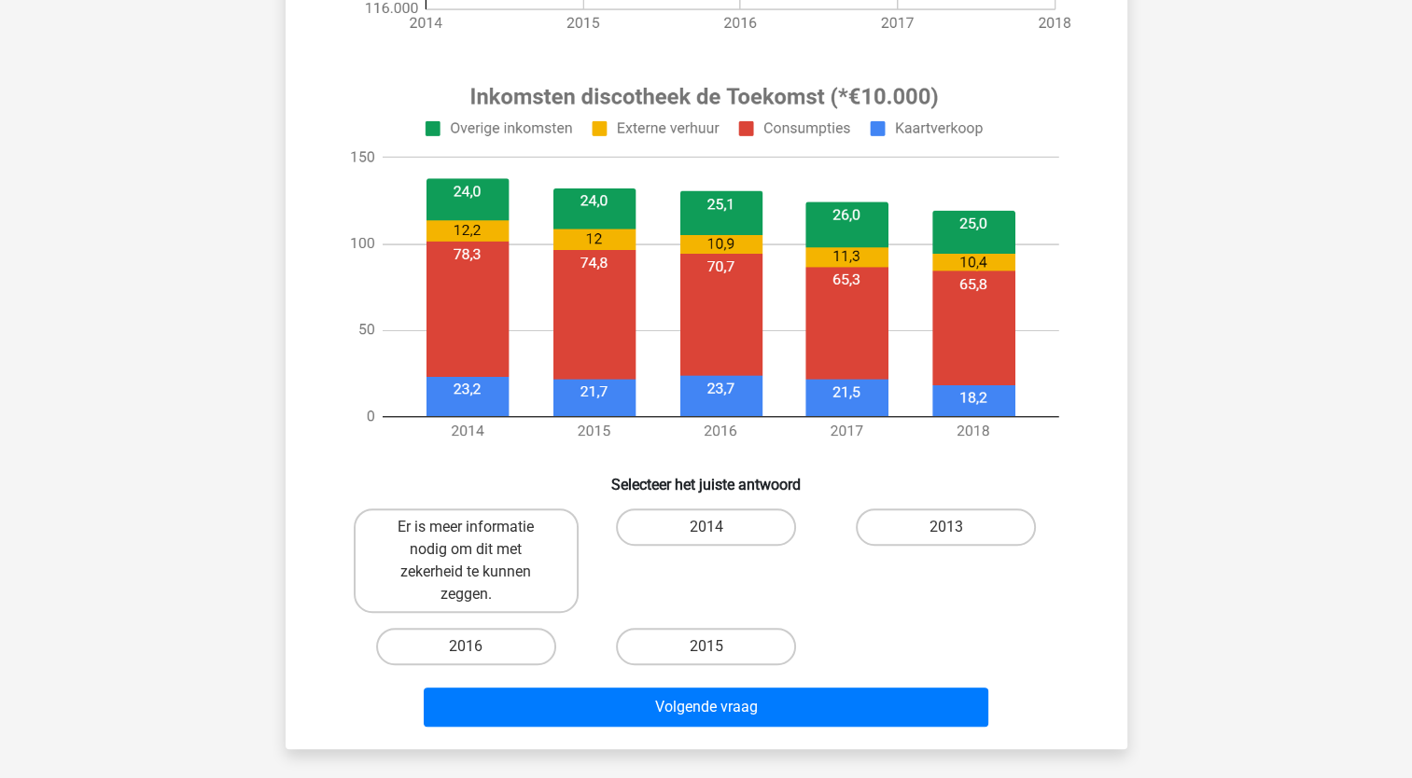
scroll to position [653, 0]
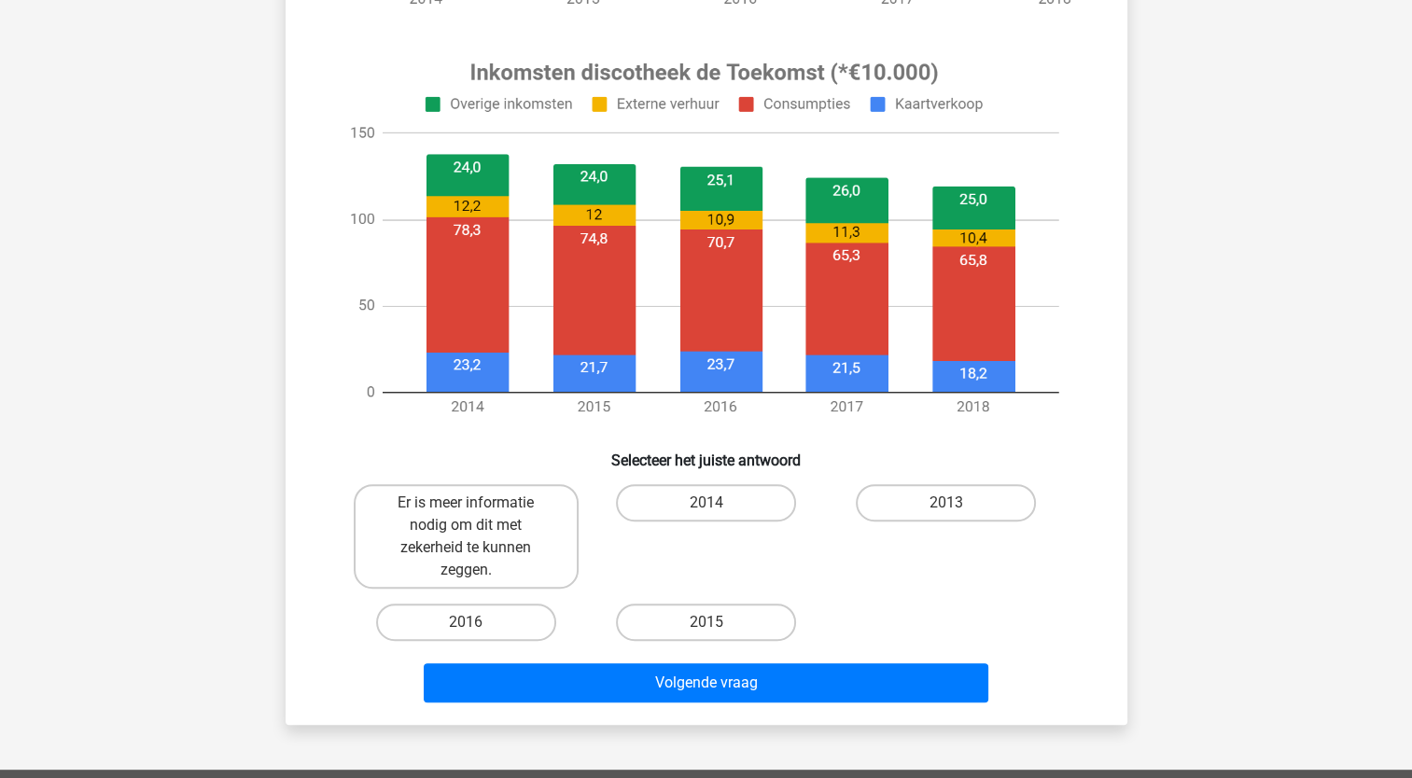
click at [466, 633] on input "2016" at bounding box center [472, 628] width 12 height 12
radio input "true"
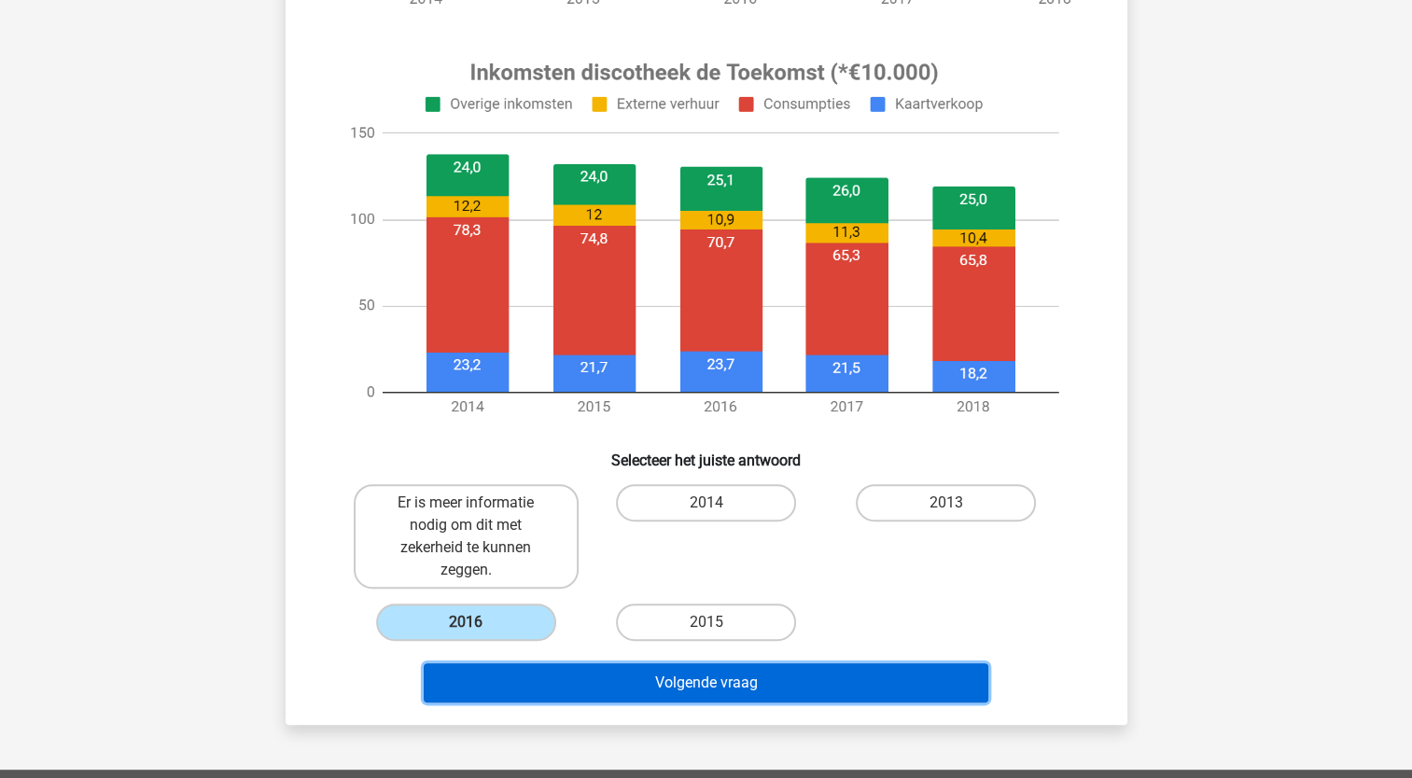
click at [732, 682] on button "Volgende vraag" at bounding box center [706, 682] width 564 height 39
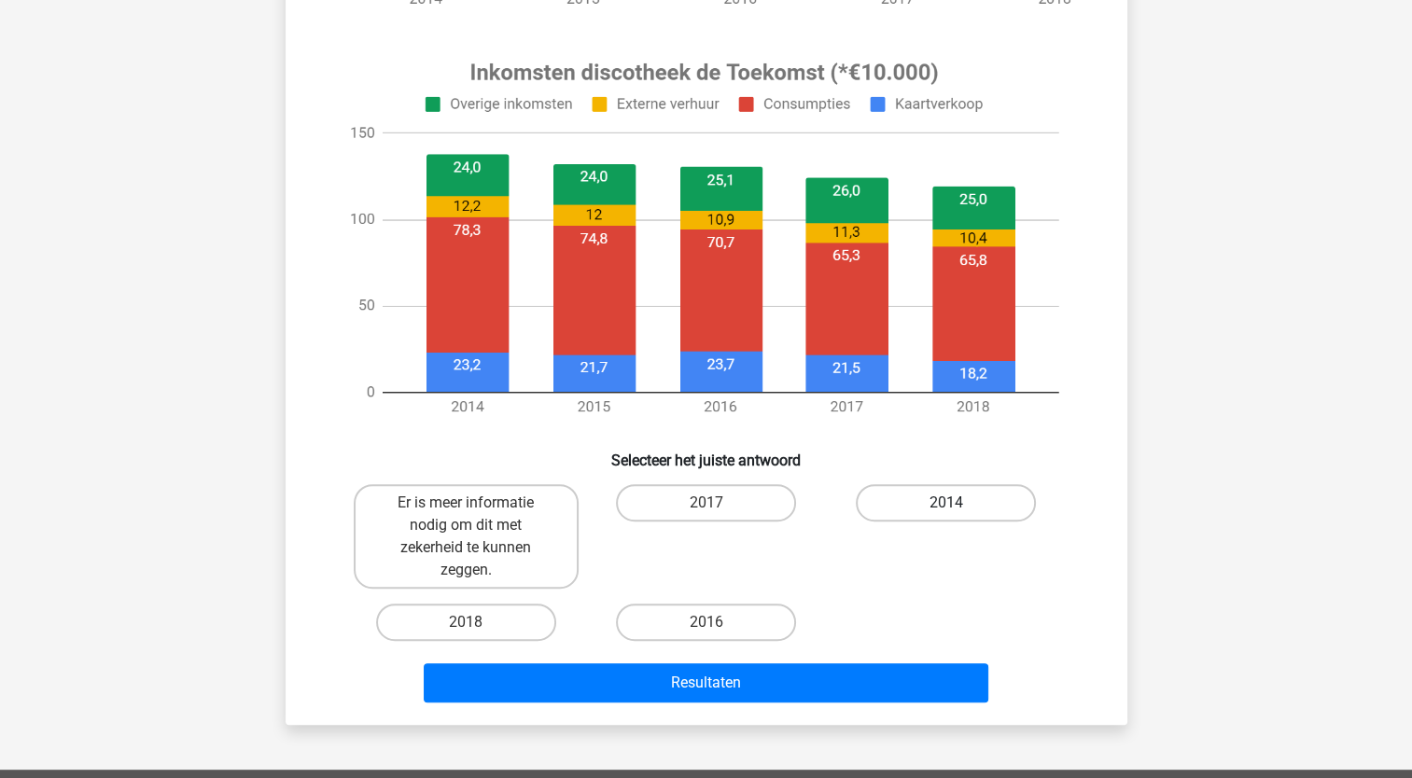
click at [951, 494] on label "2014" at bounding box center [946, 502] width 180 height 37
click at [951, 503] on input "2014" at bounding box center [952, 509] width 12 height 12
radio input "true"
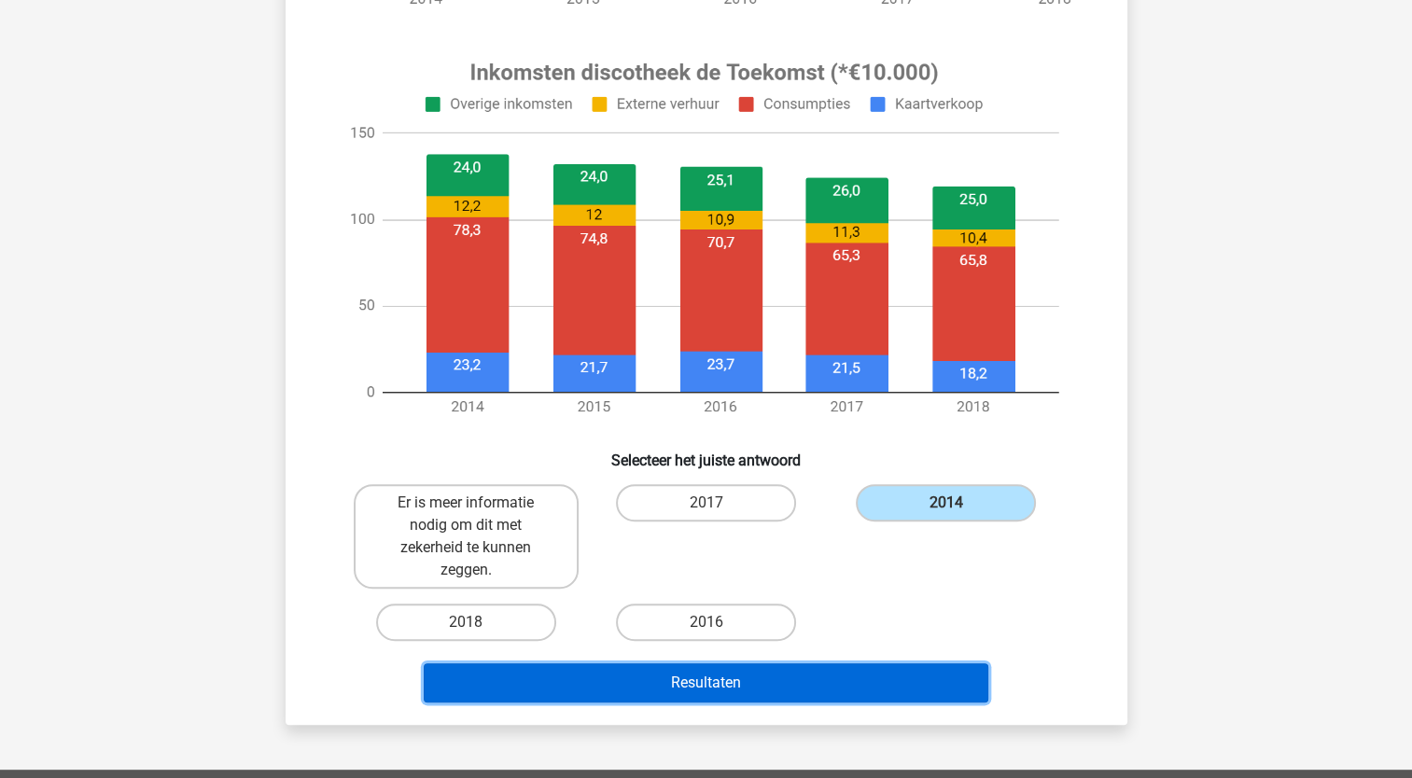
click at [760, 682] on button "Resultaten" at bounding box center [706, 682] width 564 height 39
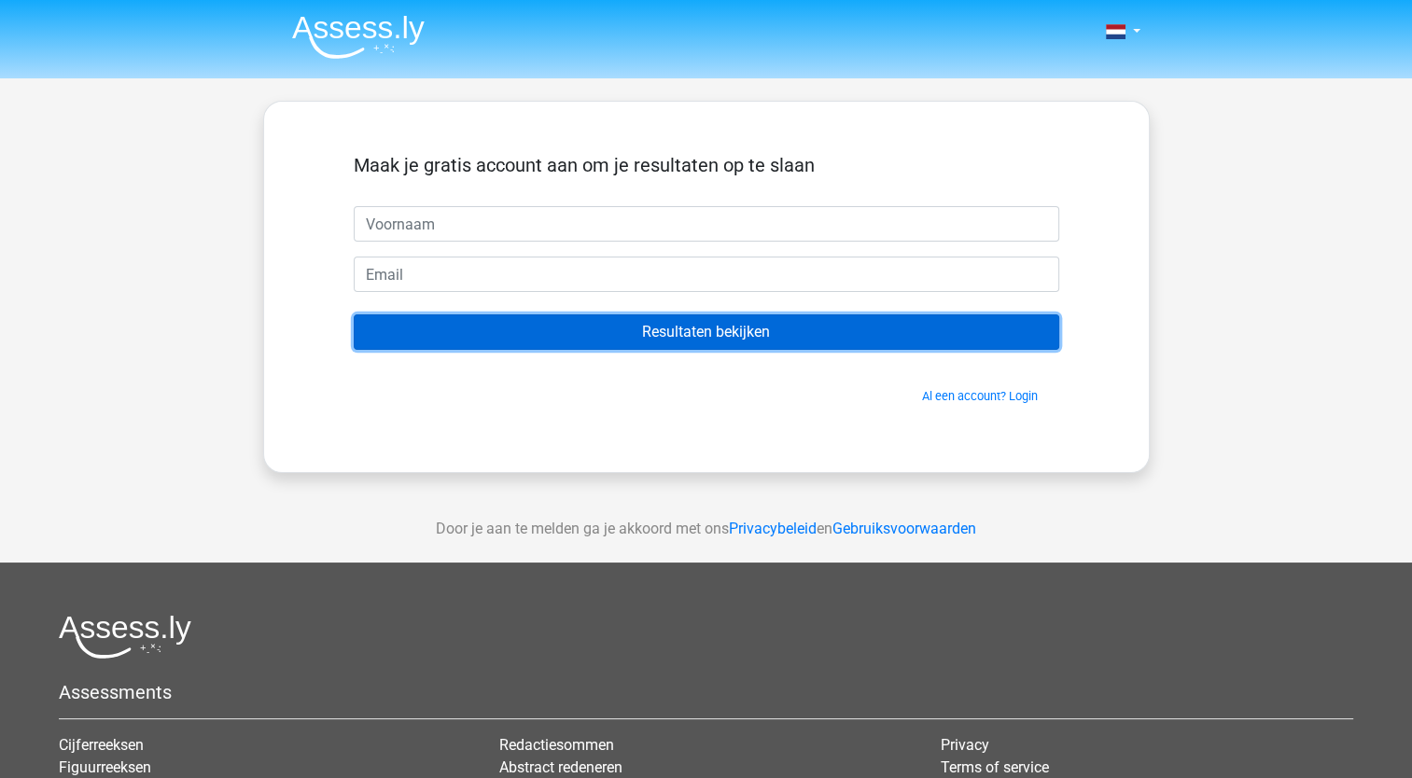
click at [635, 342] on input "Resultaten bekijken" at bounding box center [706, 331] width 705 height 35
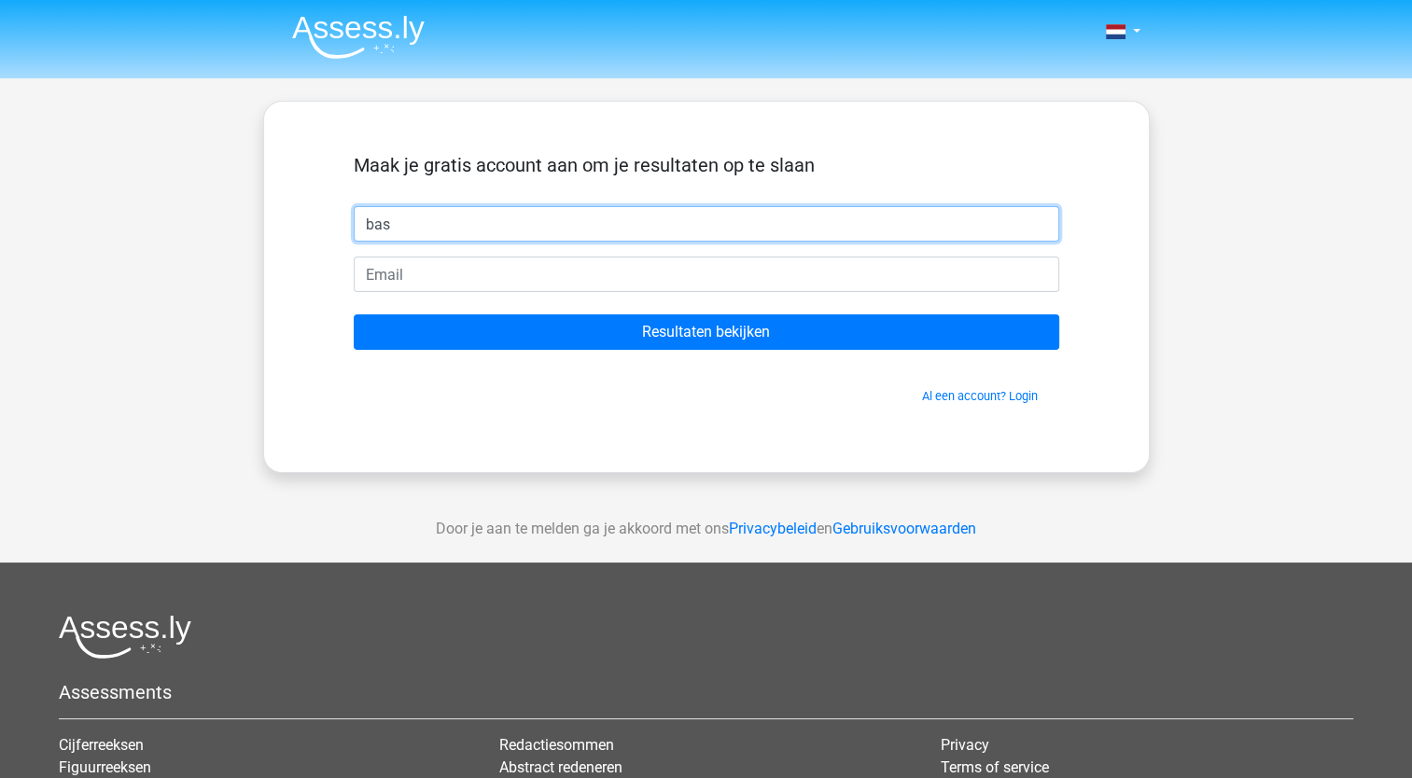
type input "bas"
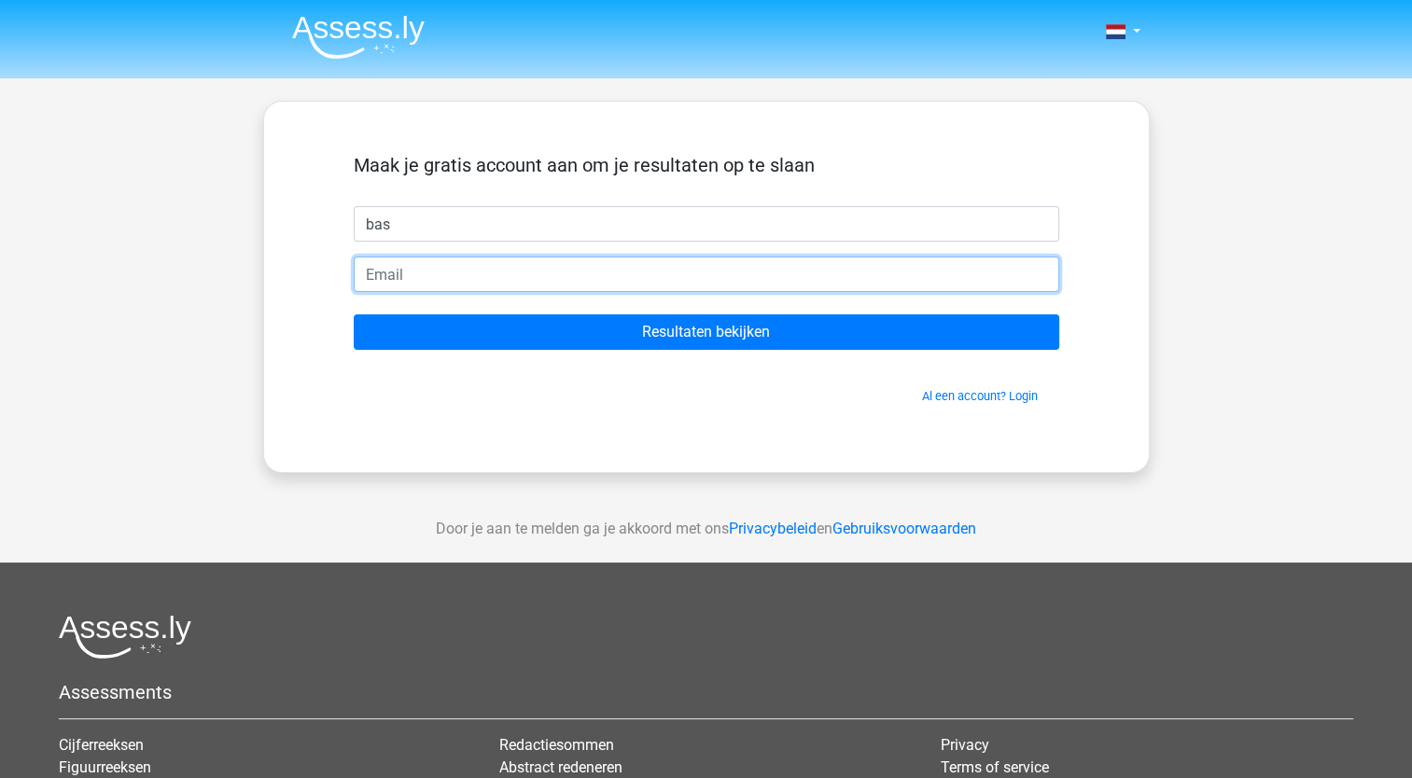
click at [475, 260] on input "email" at bounding box center [706, 274] width 705 height 35
type input "[EMAIL_ADDRESS][DOMAIN_NAME]"
click at [354, 314] on input "Resultaten bekijken" at bounding box center [706, 331] width 705 height 35
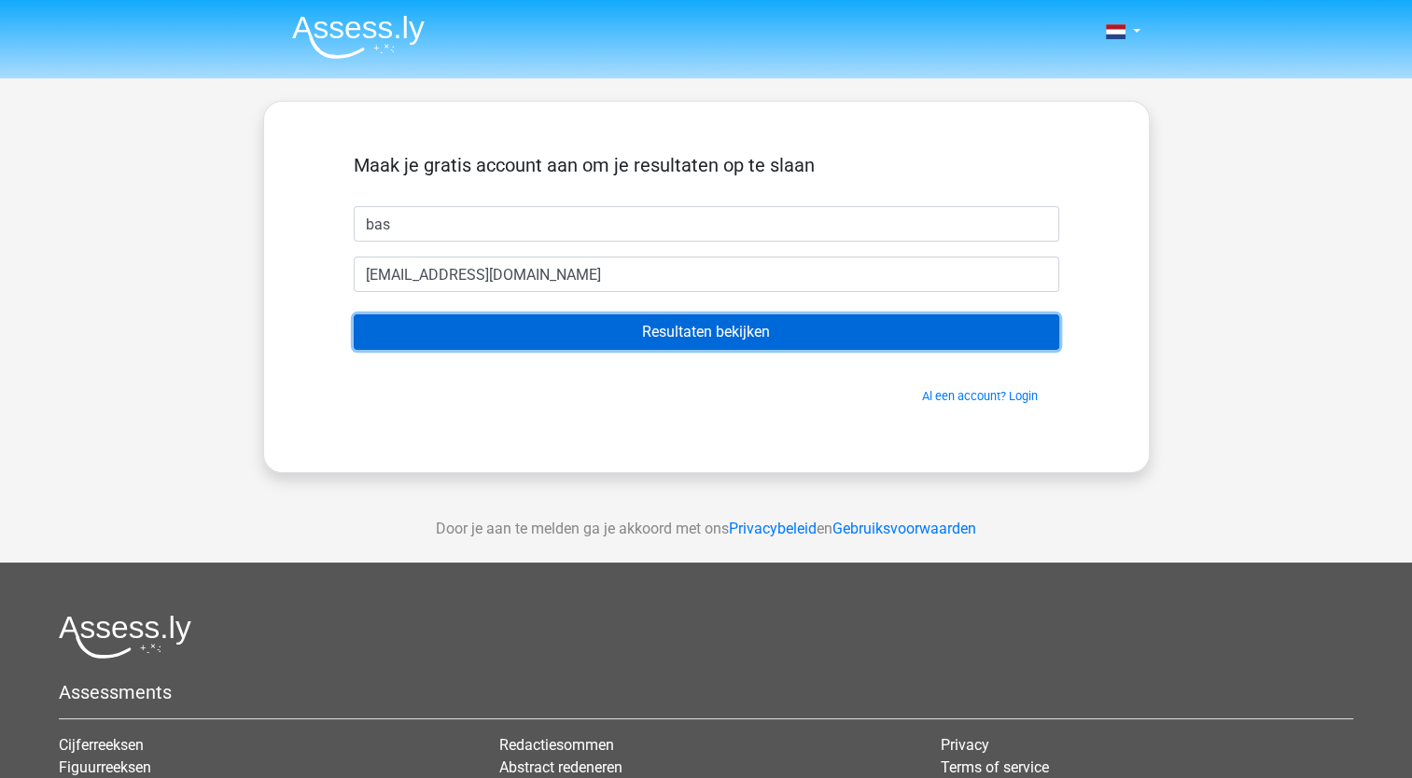
click at [653, 331] on input "Resultaten bekijken" at bounding box center [706, 331] width 705 height 35
